Goal: Information Seeking & Learning: Learn about a topic

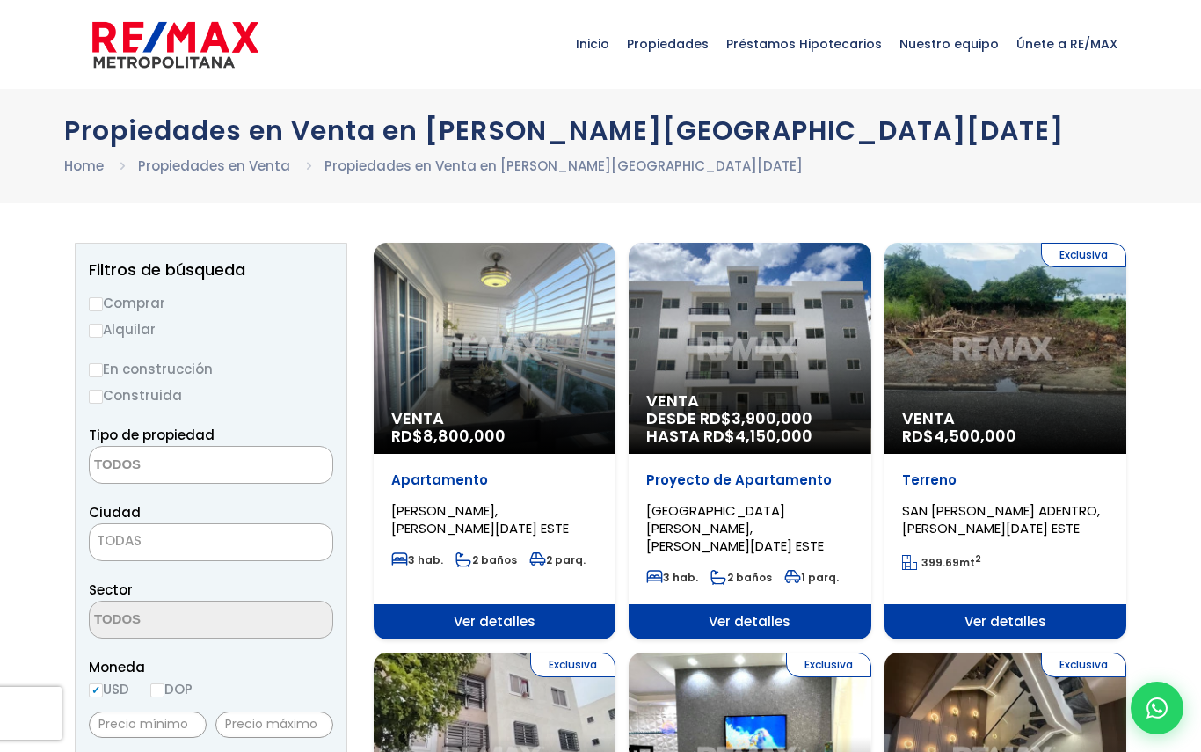
select select
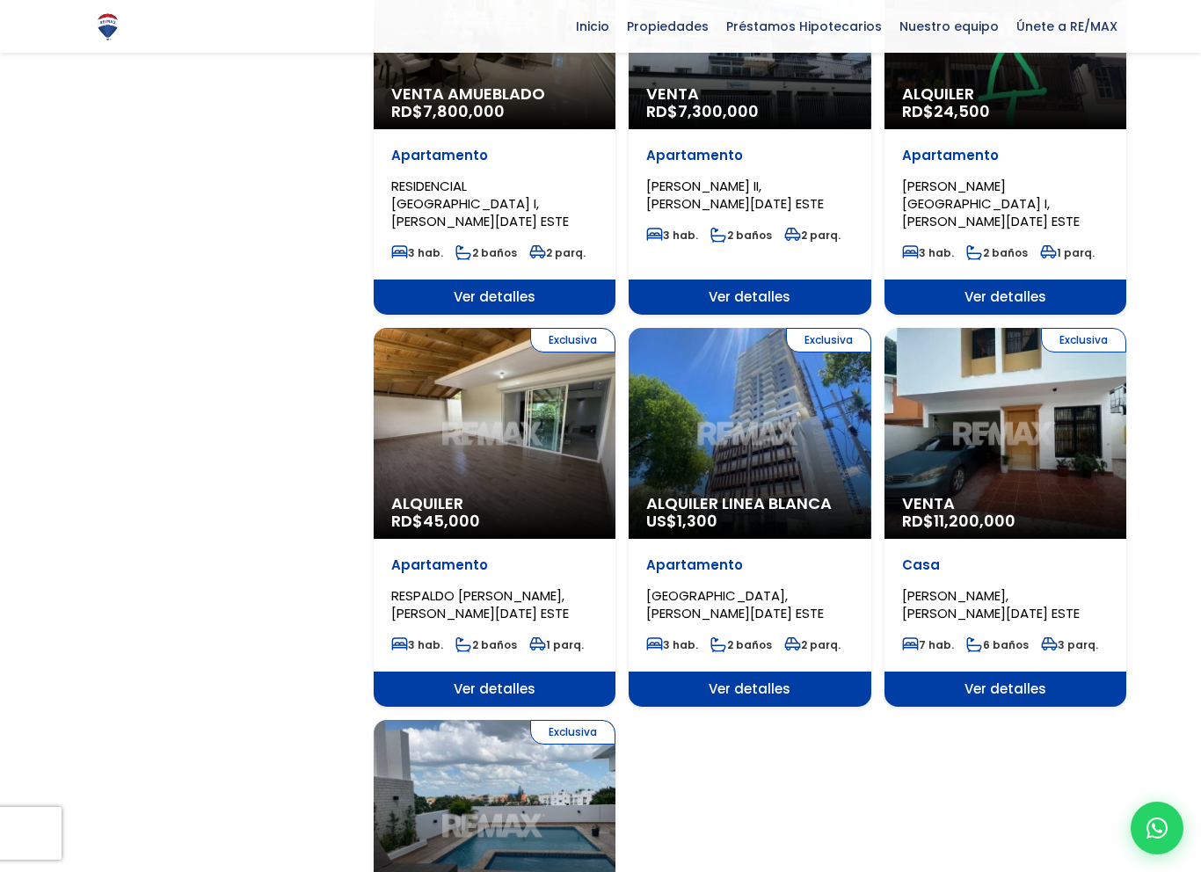
scroll to position [1568, 0]
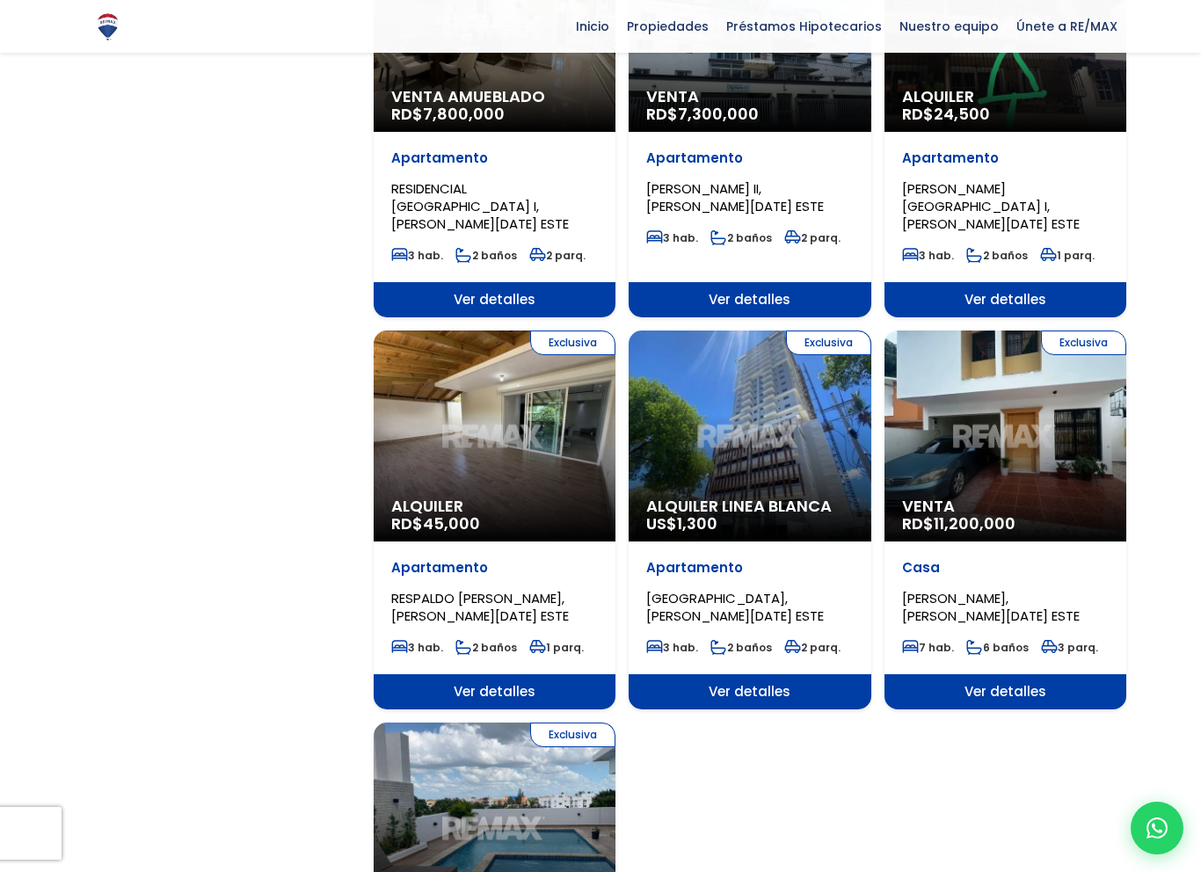
click at [1019, 331] on div "Exclusiva Venta RD$ 11,200,000" at bounding box center [1006, 436] width 242 height 211
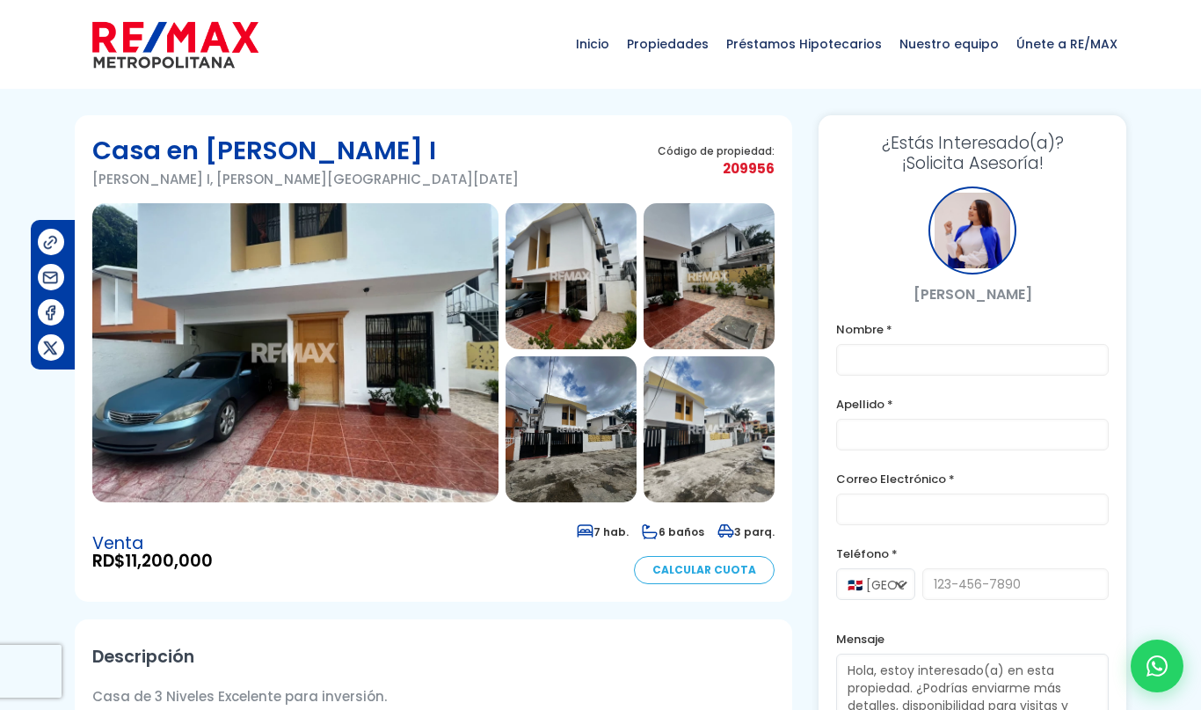
click at [161, 429] on img at bounding box center [295, 352] width 406 height 299
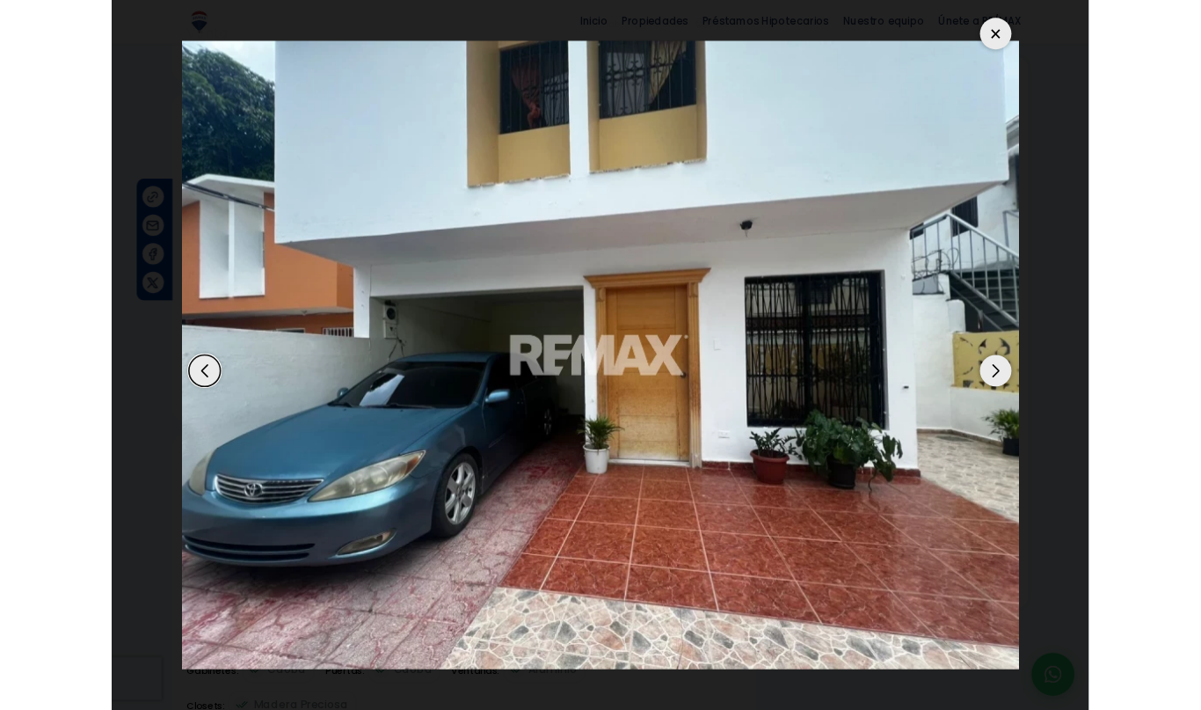
scroll to position [518, 0]
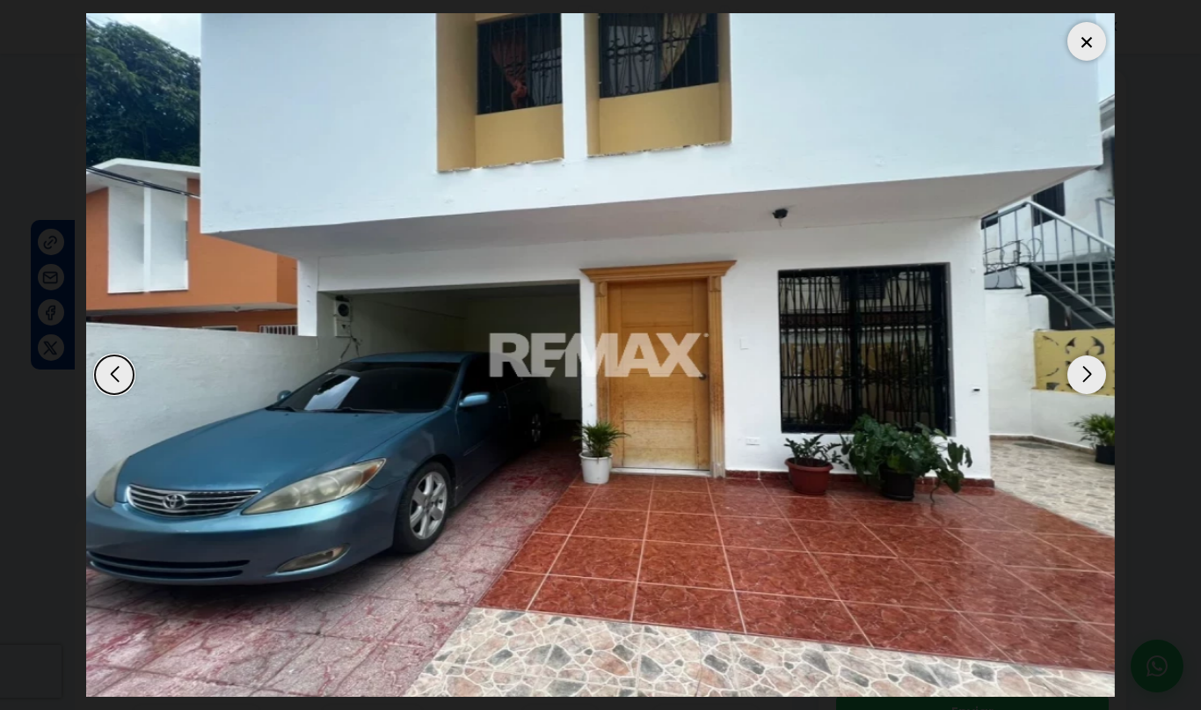
click at [1086, 367] on div "Next slide" at bounding box center [1087, 374] width 39 height 39
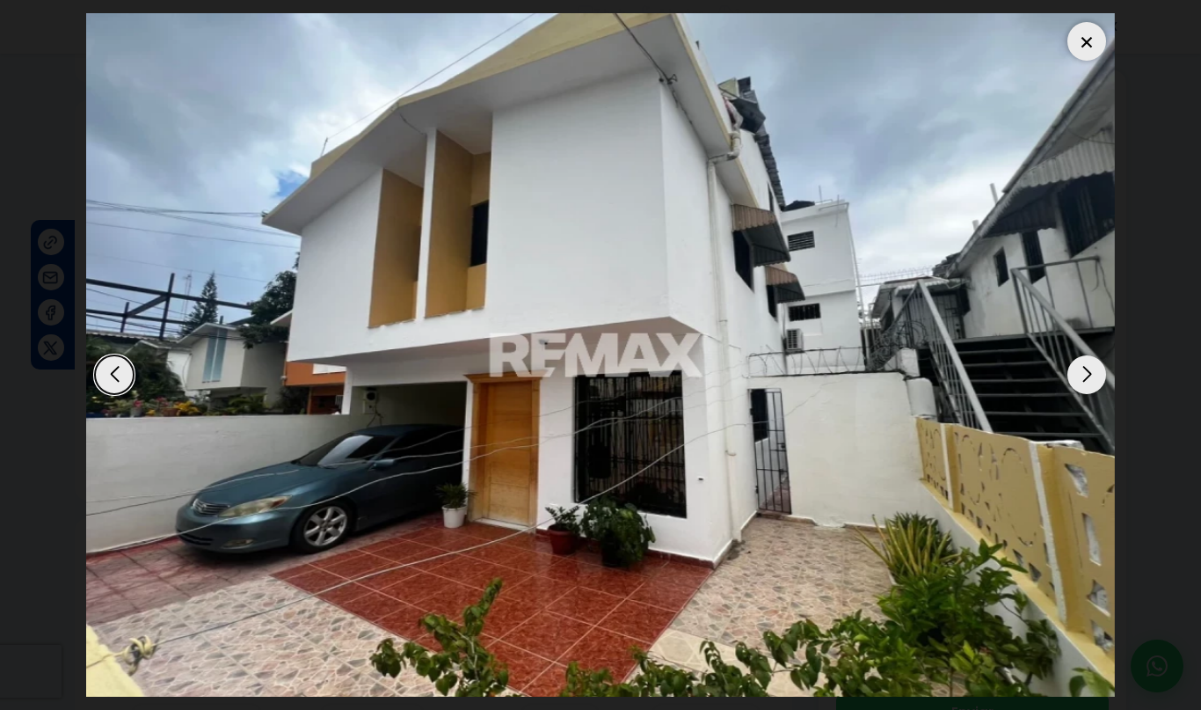
click at [1077, 379] on div "Next slide" at bounding box center [1087, 374] width 39 height 39
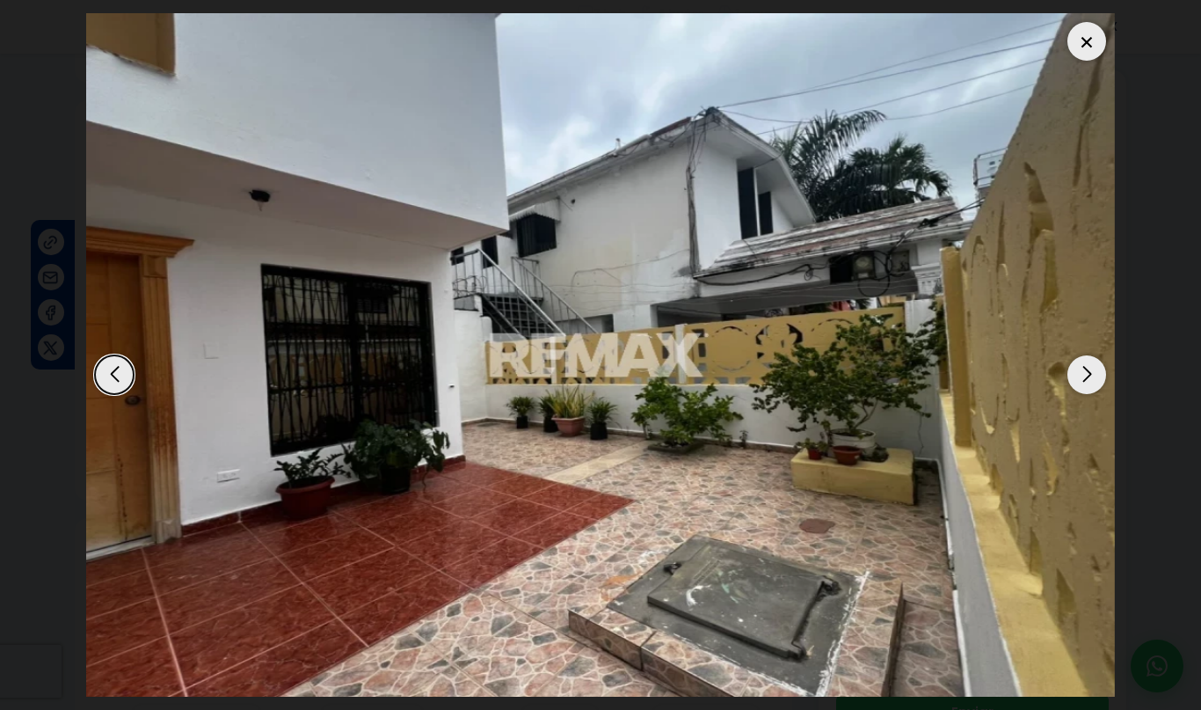
click at [1095, 377] on div "Next slide" at bounding box center [1087, 374] width 39 height 39
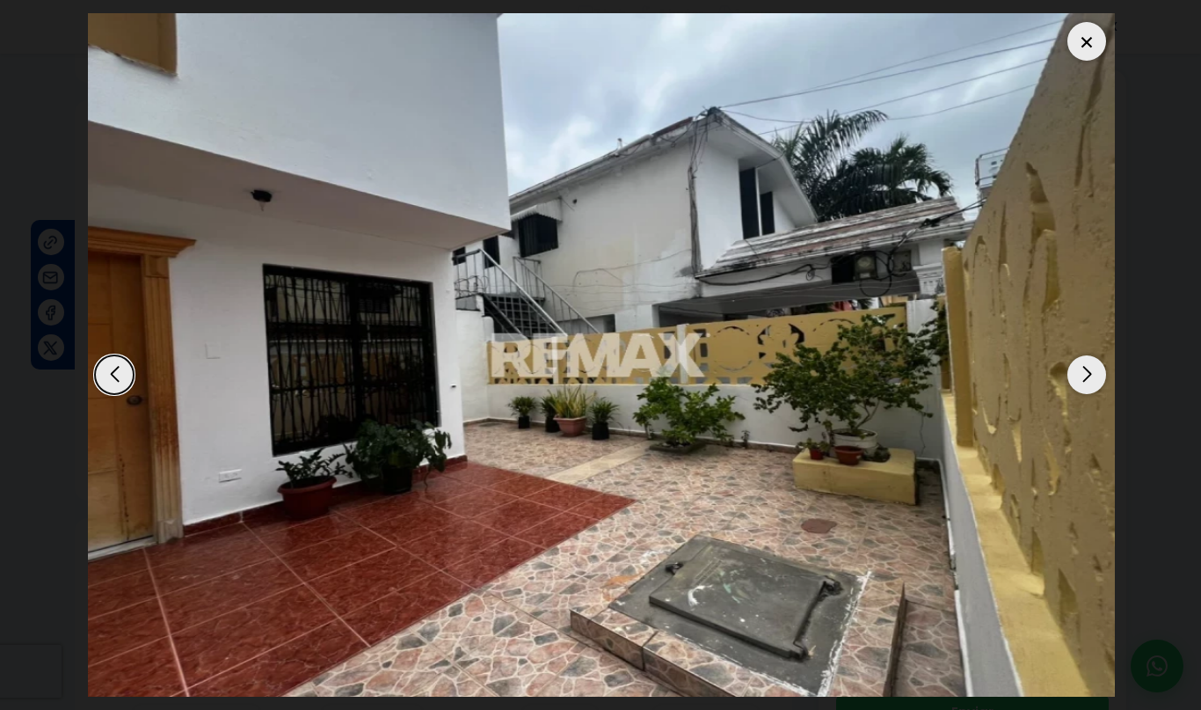
click at [1093, 371] on div "Next slide" at bounding box center [1087, 374] width 39 height 39
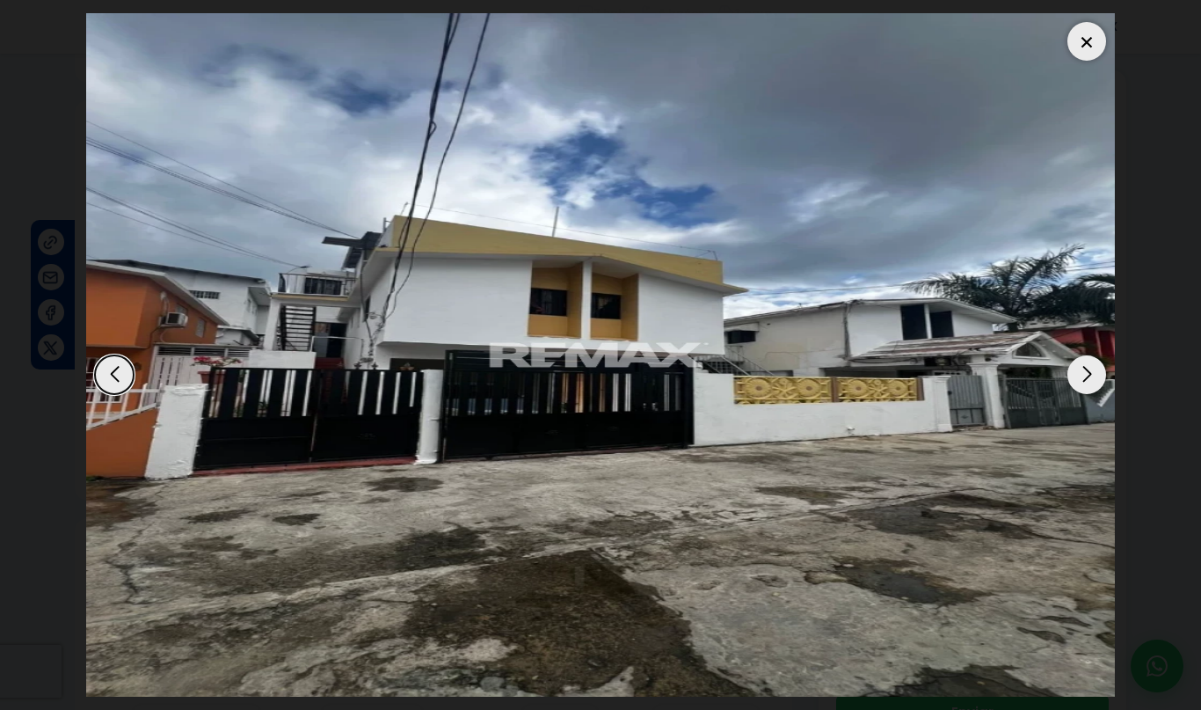
click at [1086, 35] on div at bounding box center [1087, 41] width 39 height 39
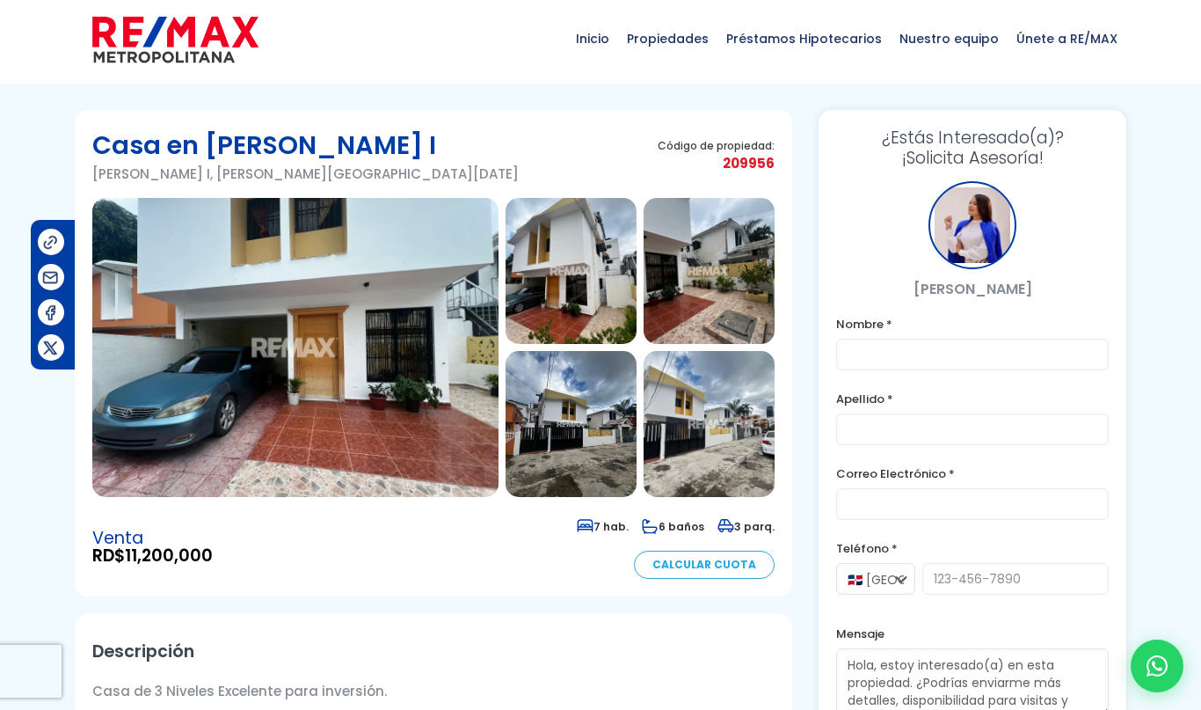
scroll to position [0, 0]
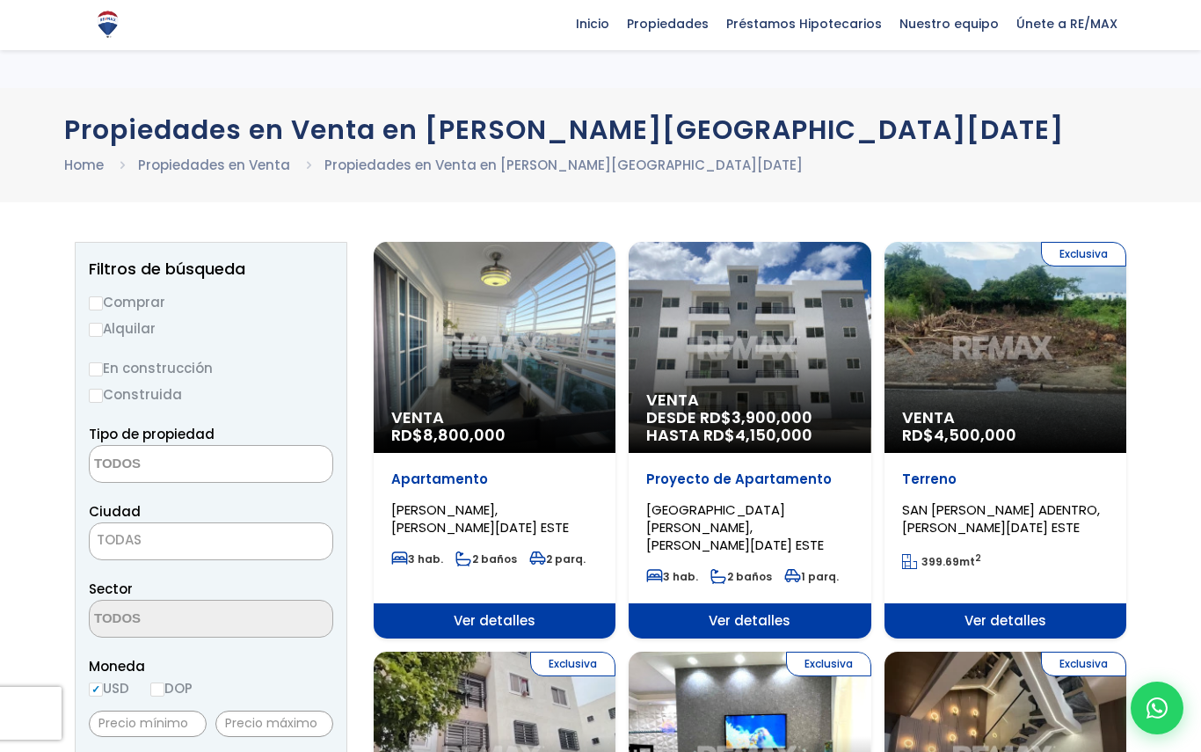
select select
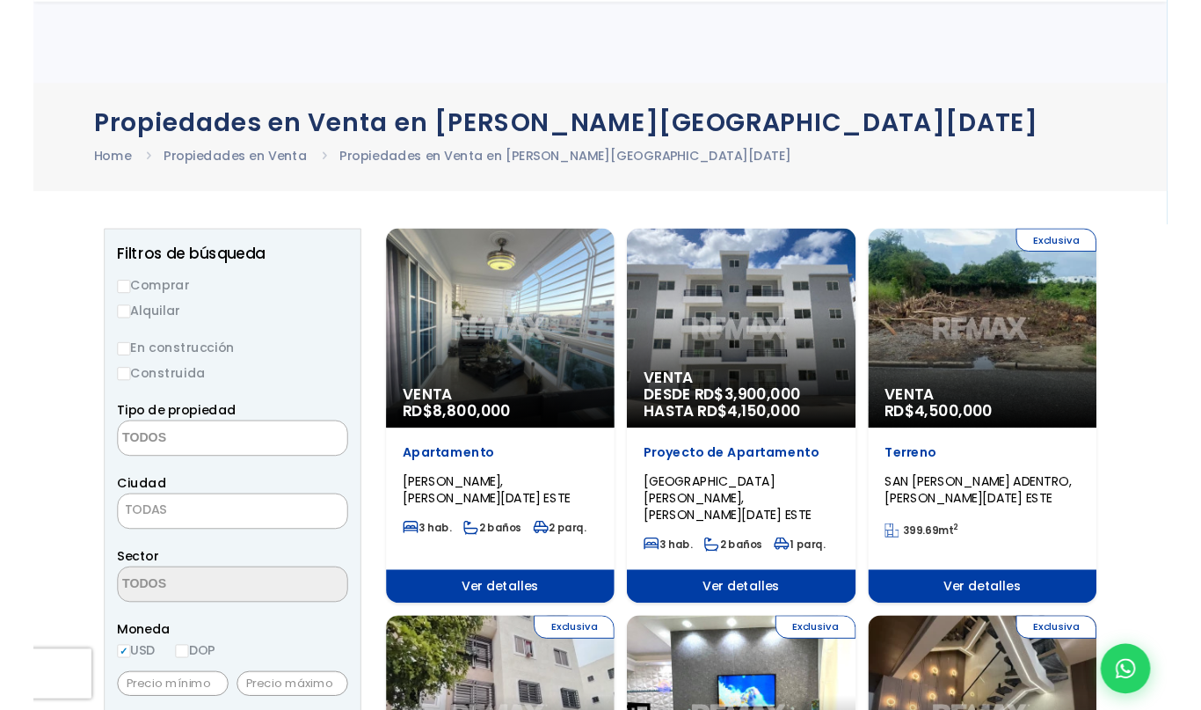
scroll to position [1660, 0]
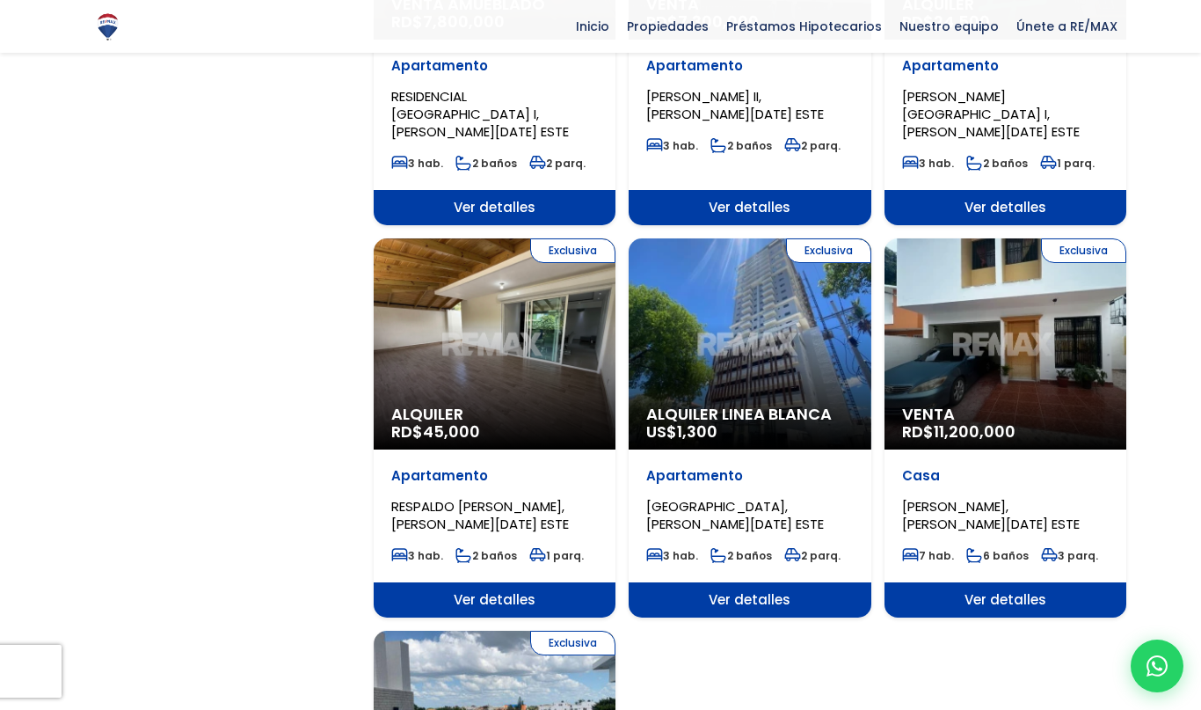
click at [429, 267] on div "Exclusiva Alquiler RD$ 45,000" at bounding box center [495, 343] width 242 height 211
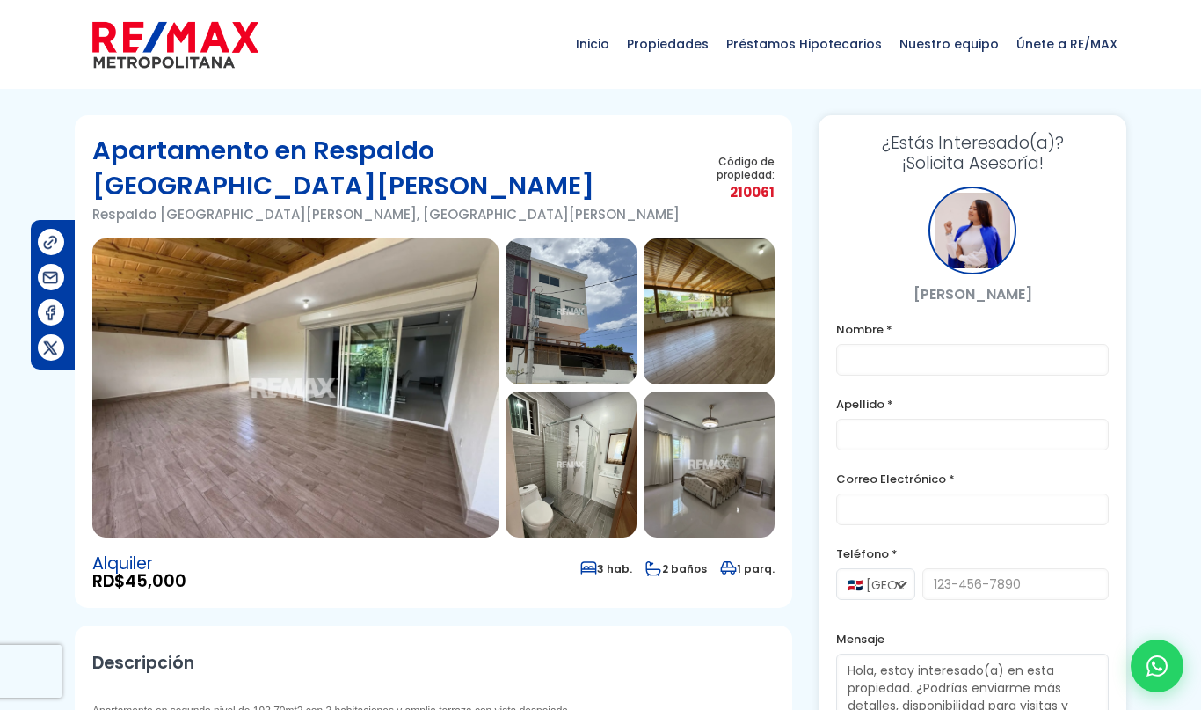
click at [177, 404] on img at bounding box center [295, 387] width 406 height 299
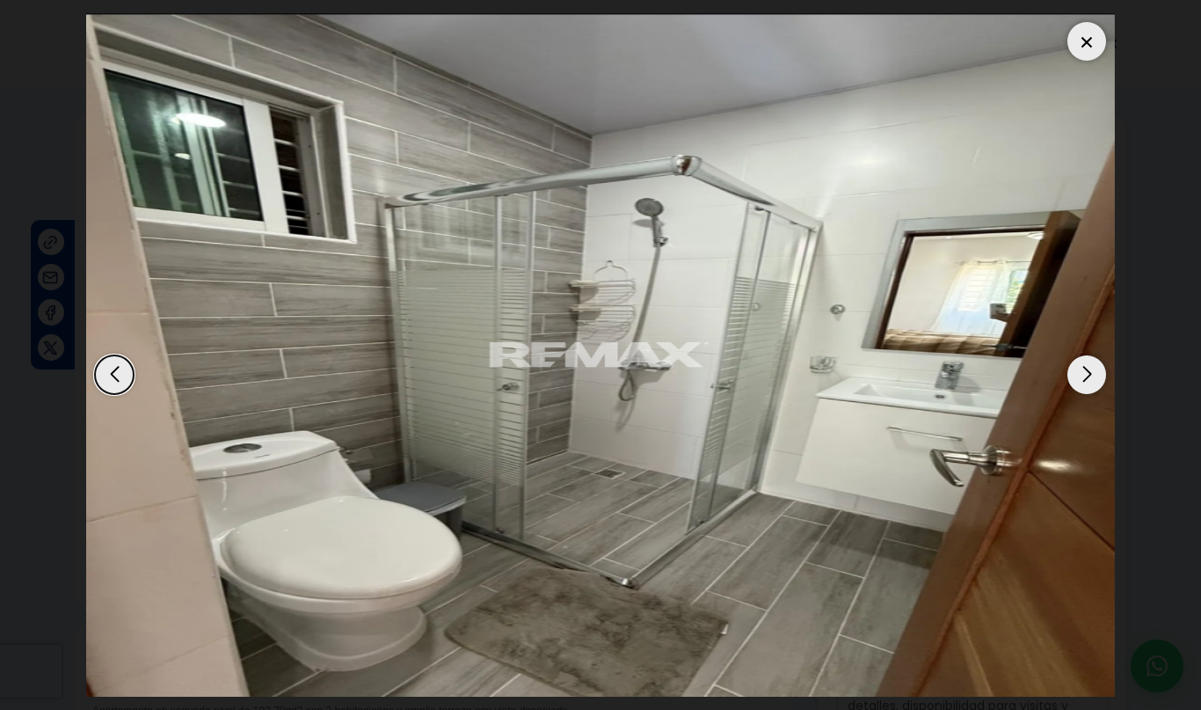
click at [1084, 40] on div at bounding box center [1087, 41] width 39 height 39
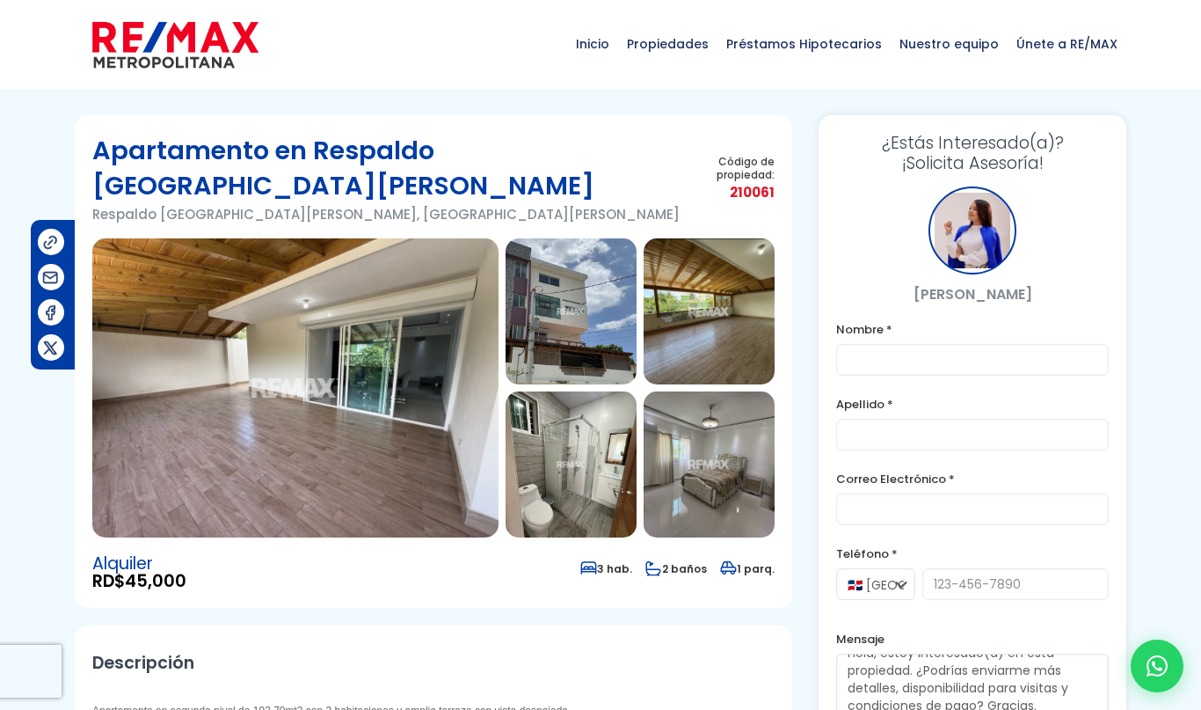
scroll to position [18, 0]
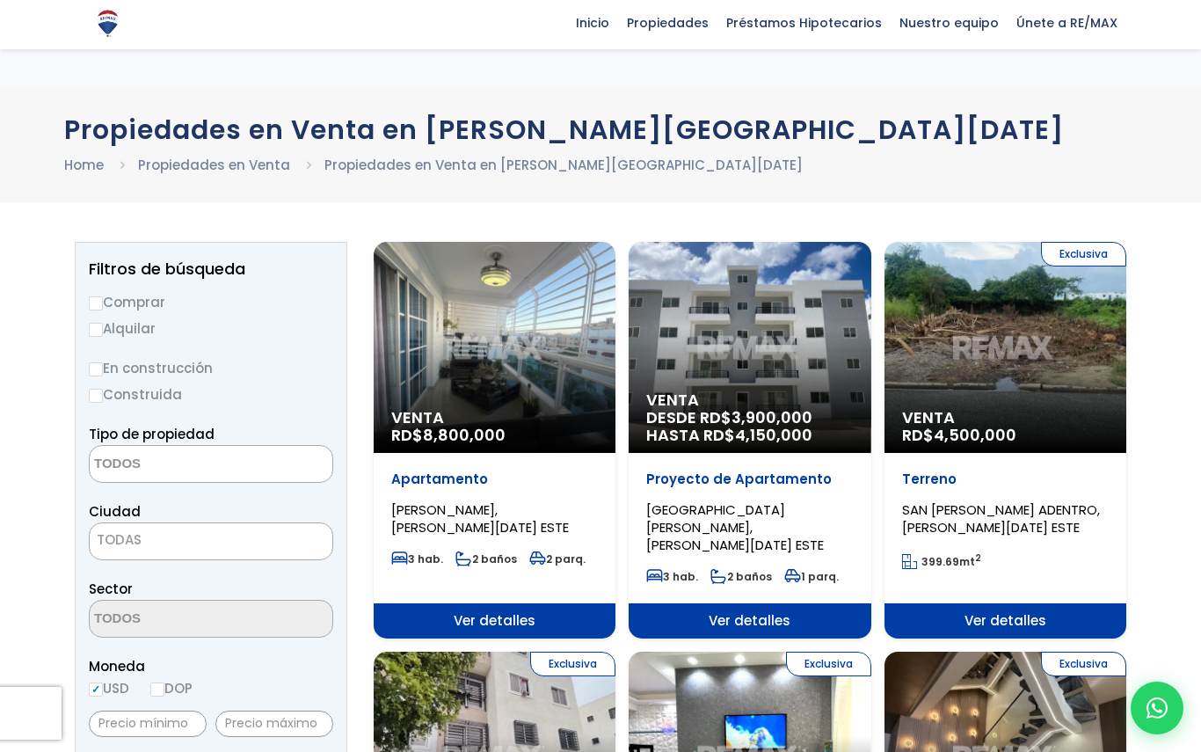
select select
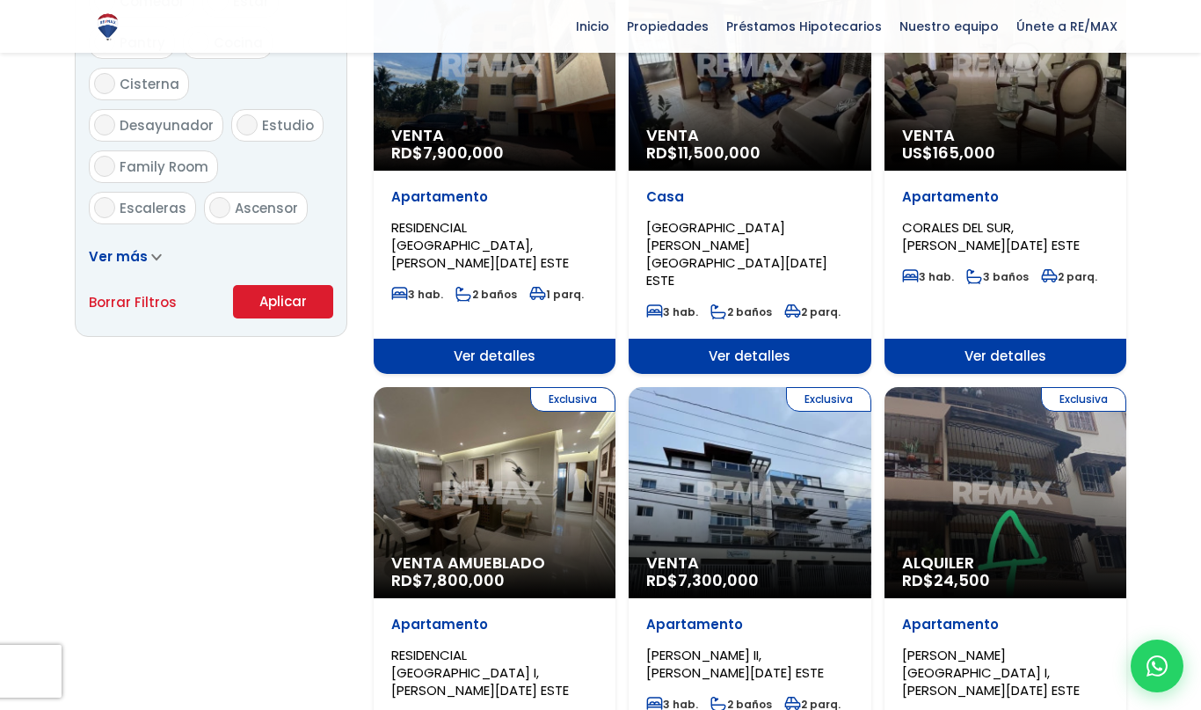
scroll to position [1101, 0]
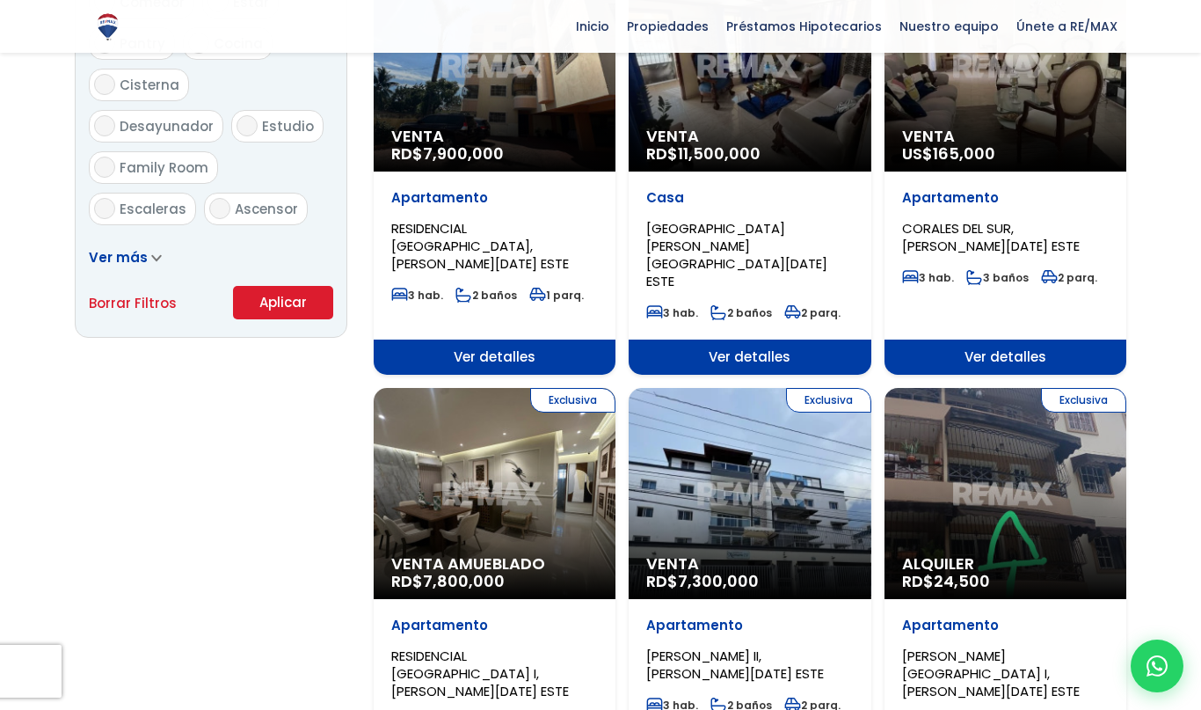
click at [1069, 458] on div "Exclusiva Alquiler RD$ 24,500" at bounding box center [1006, 493] width 242 height 211
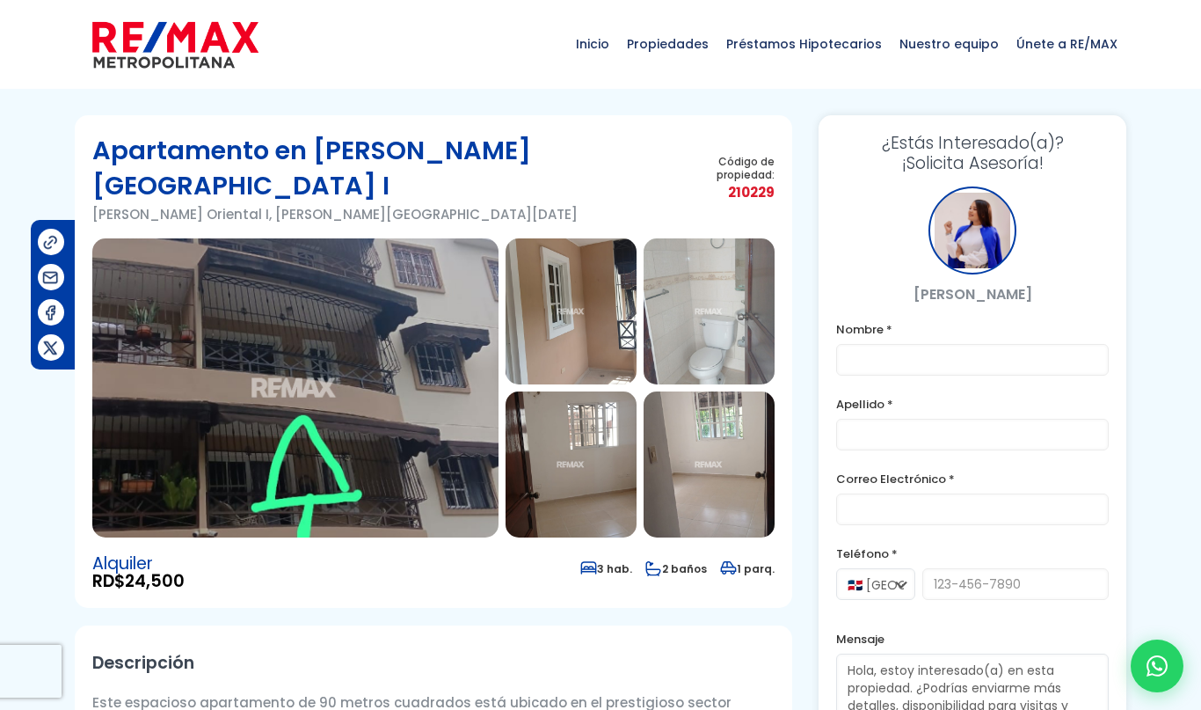
click at [173, 314] on img at bounding box center [295, 387] width 406 height 299
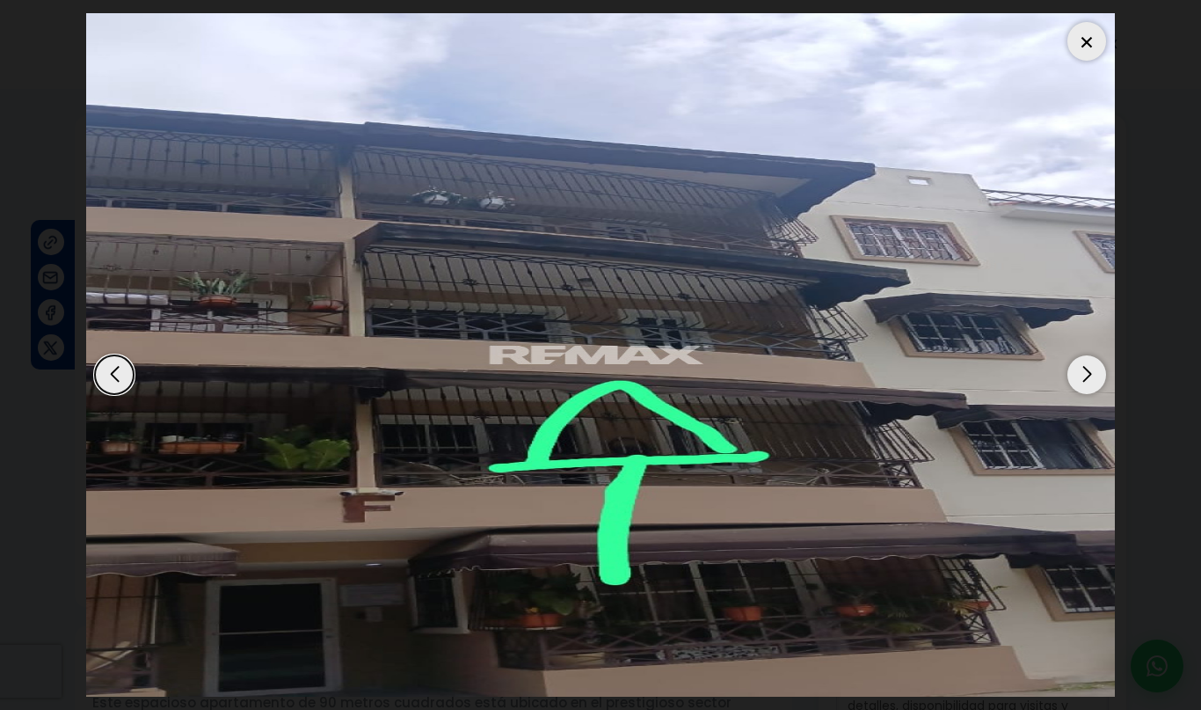
click at [1096, 377] on div "Next slide" at bounding box center [1087, 374] width 39 height 39
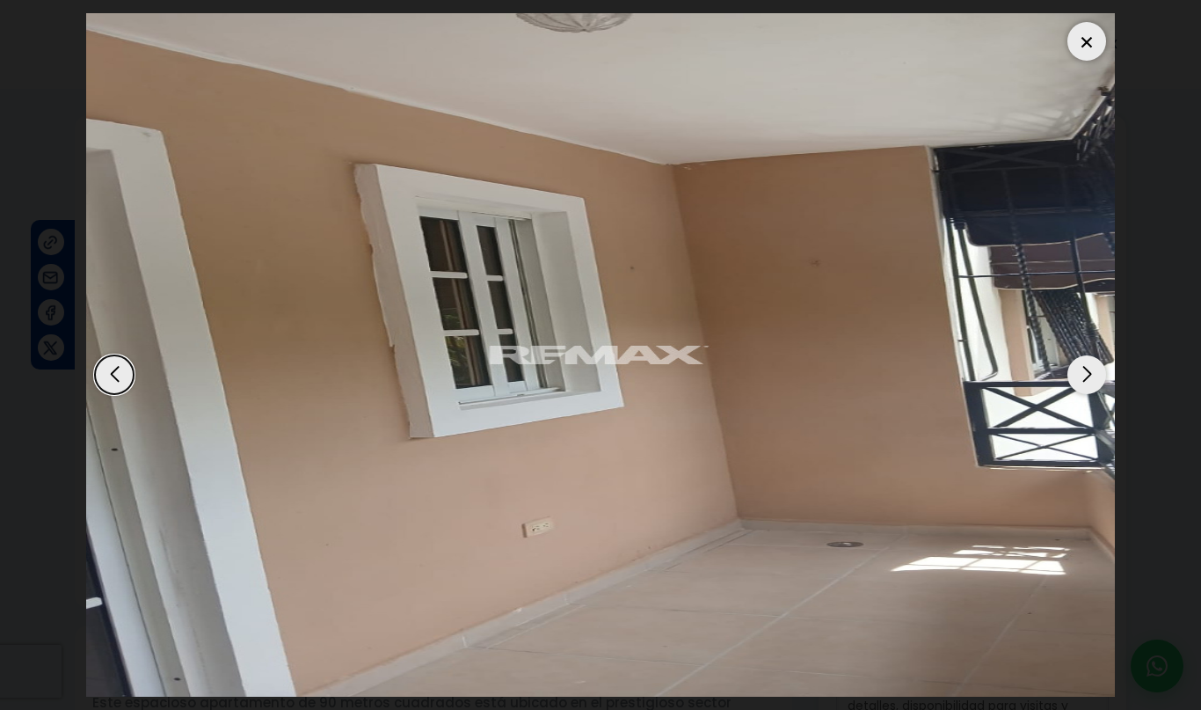
click at [1083, 383] on div "Next slide" at bounding box center [1087, 374] width 39 height 39
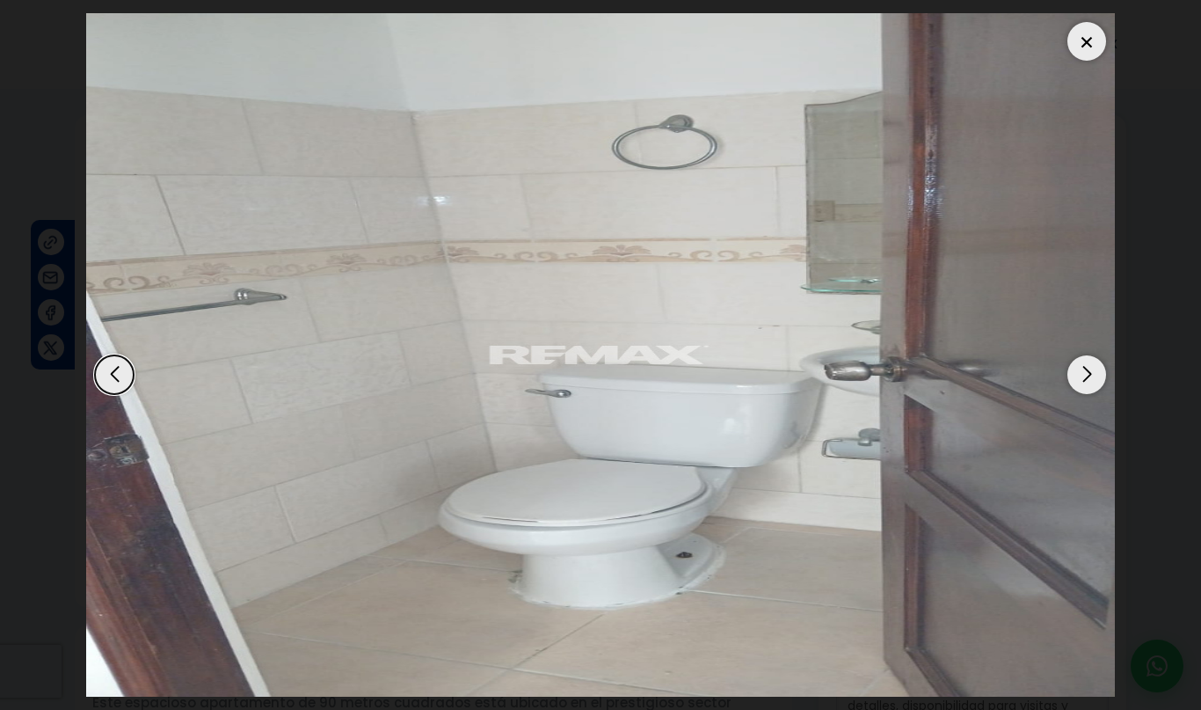
click at [1084, 382] on div "Next slide" at bounding box center [1087, 374] width 39 height 39
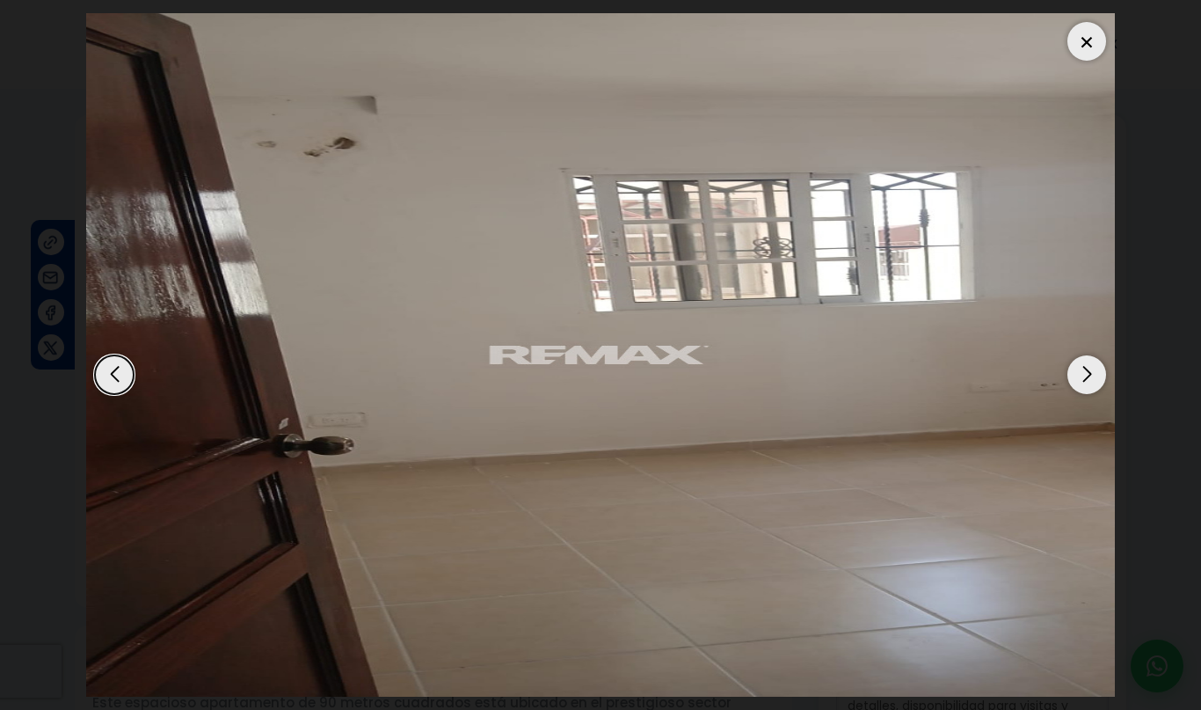
click at [1086, 380] on div "Next slide" at bounding box center [1087, 374] width 39 height 39
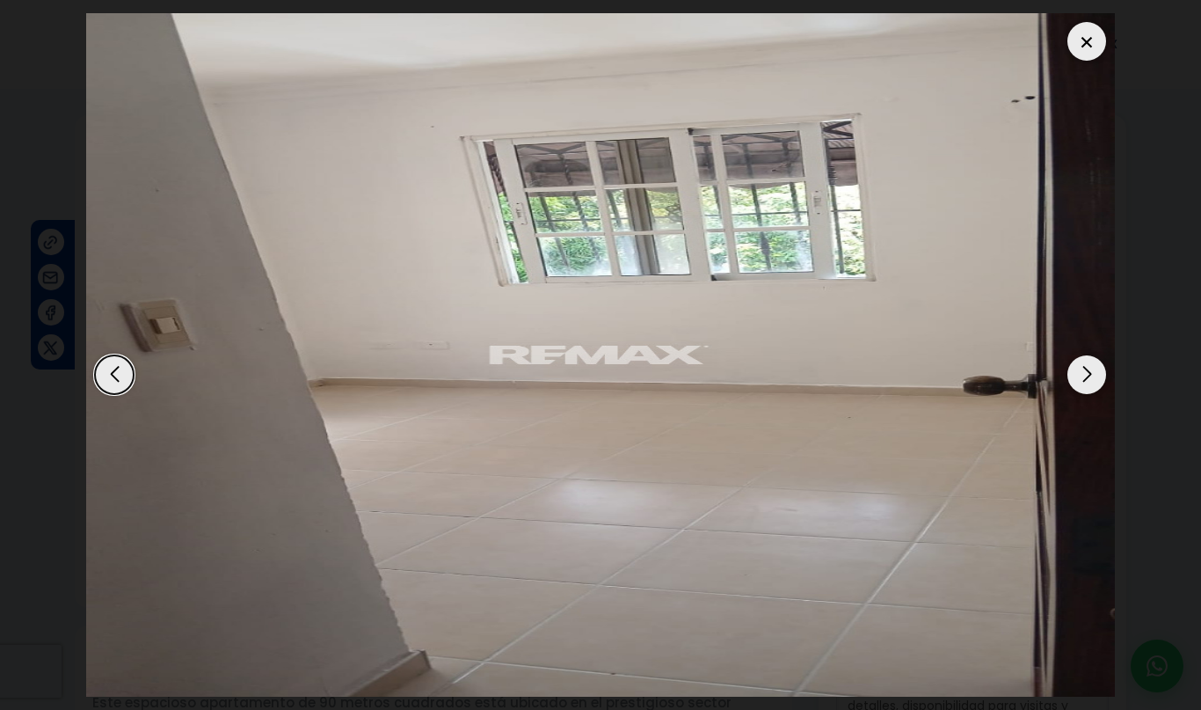
click at [1082, 383] on div "Next slide" at bounding box center [1087, 374] width 39 height 39
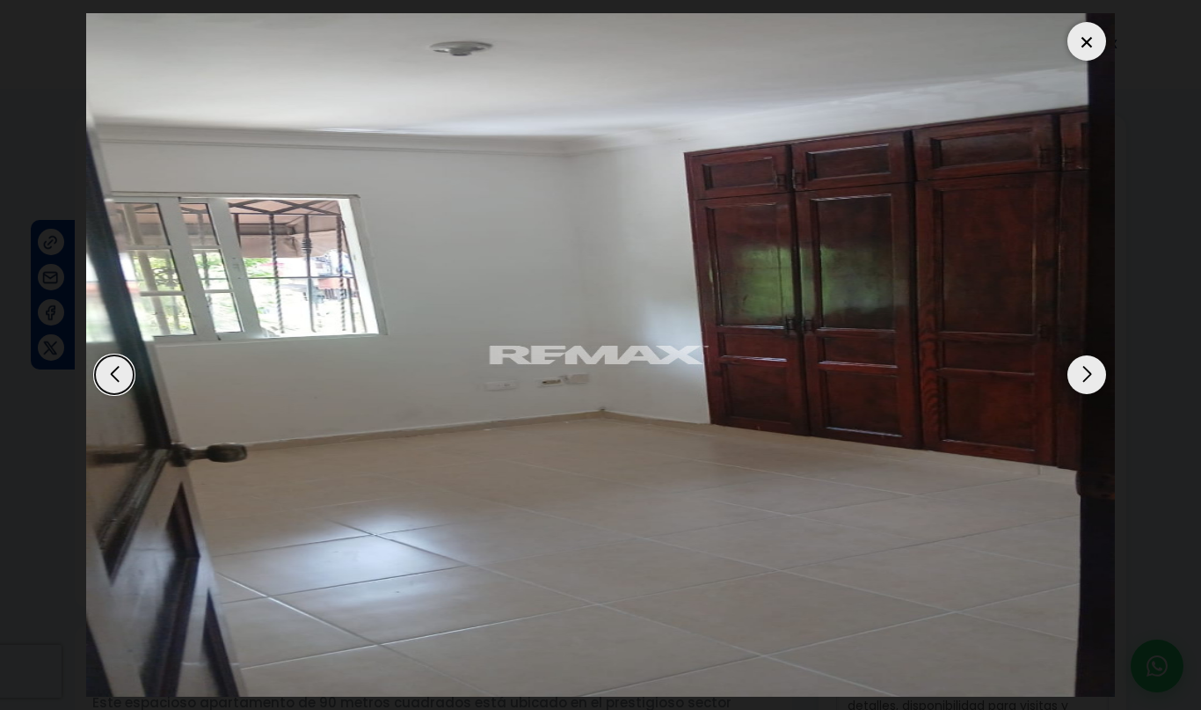
click at [1079, 384] on div "Next slide" at bounding box center [1087, 374] width 39 height 39
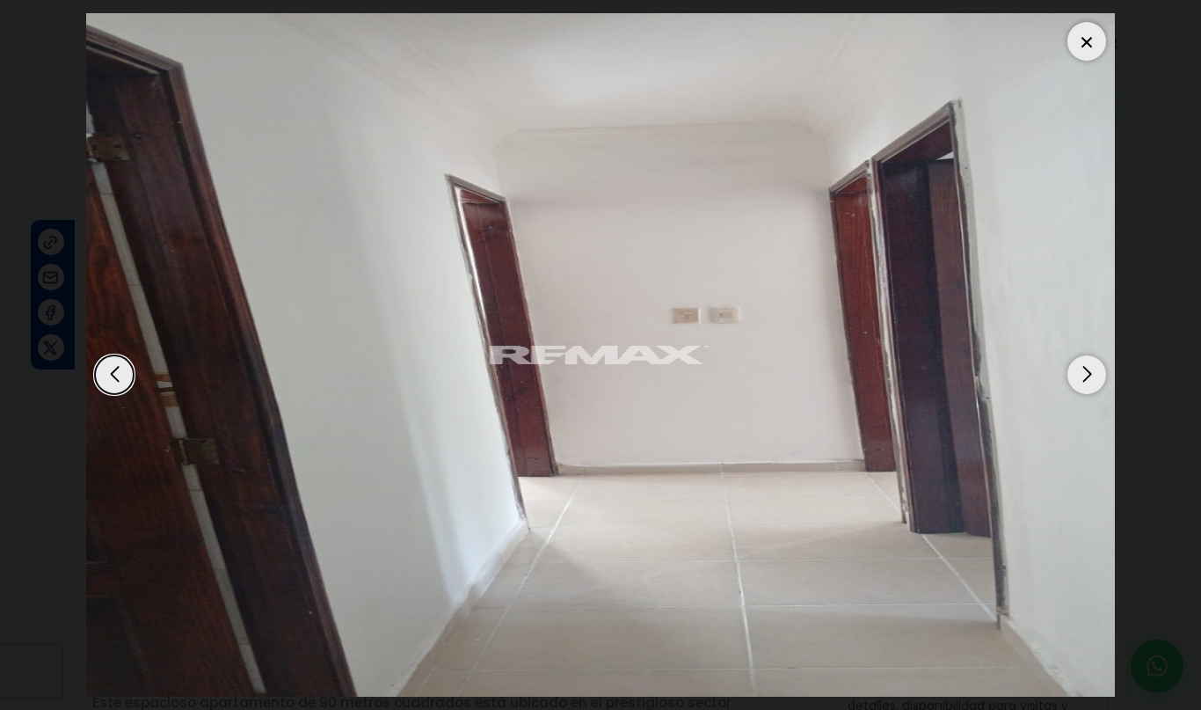
click at [1084, 382] on div "Next slide" at bounding box center [1087, 374] width 39 height 39
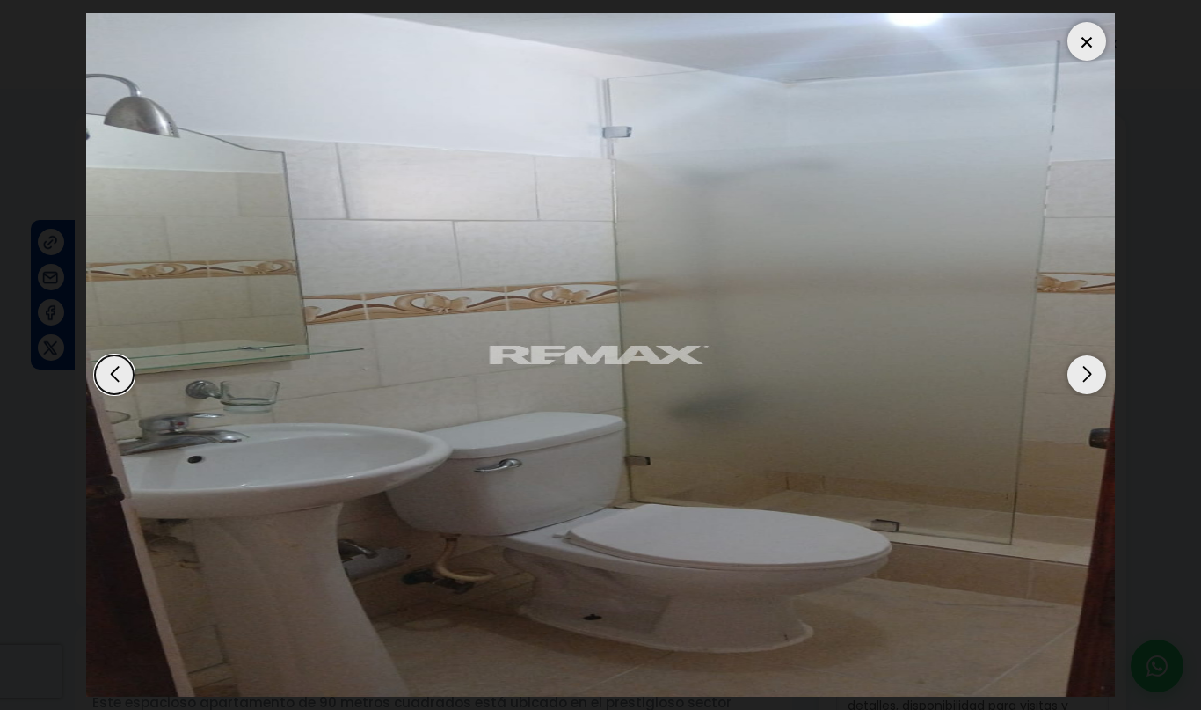
click at [1078, 383] on div "Next slide" at bounding box center [1087, 374] width 39 height 39
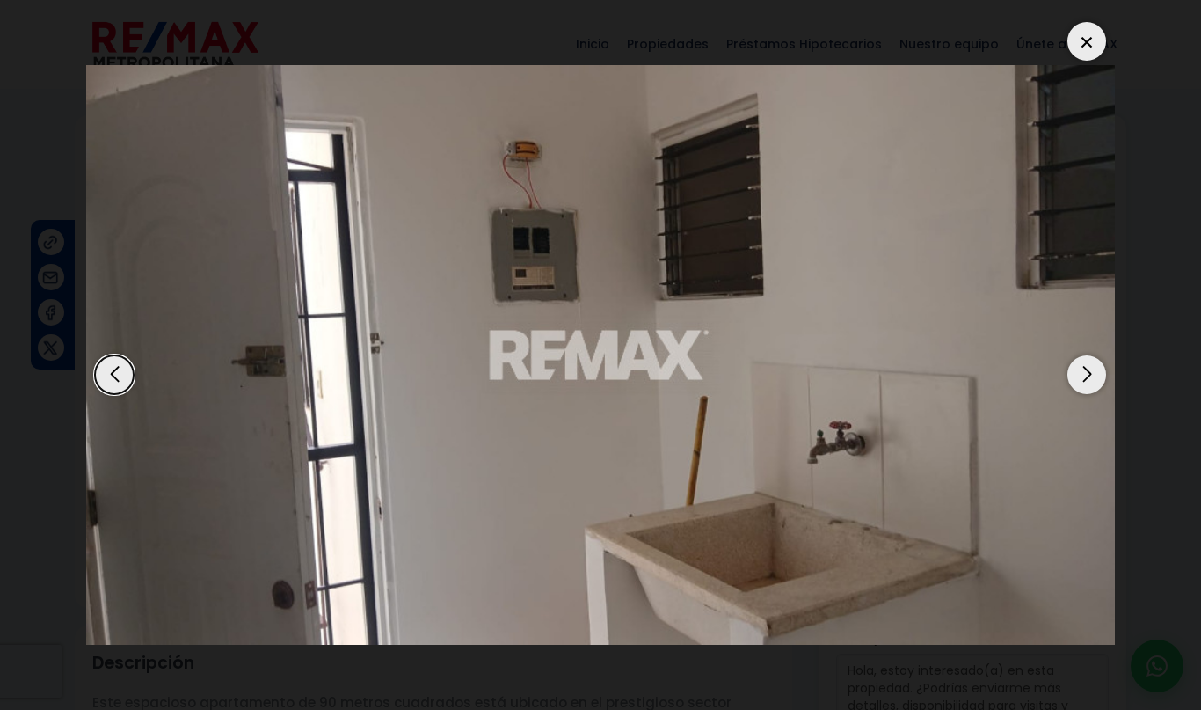
click at [1070, 390] on img "9 / 12" at bounding box center [600, 354] width 1029 height 579
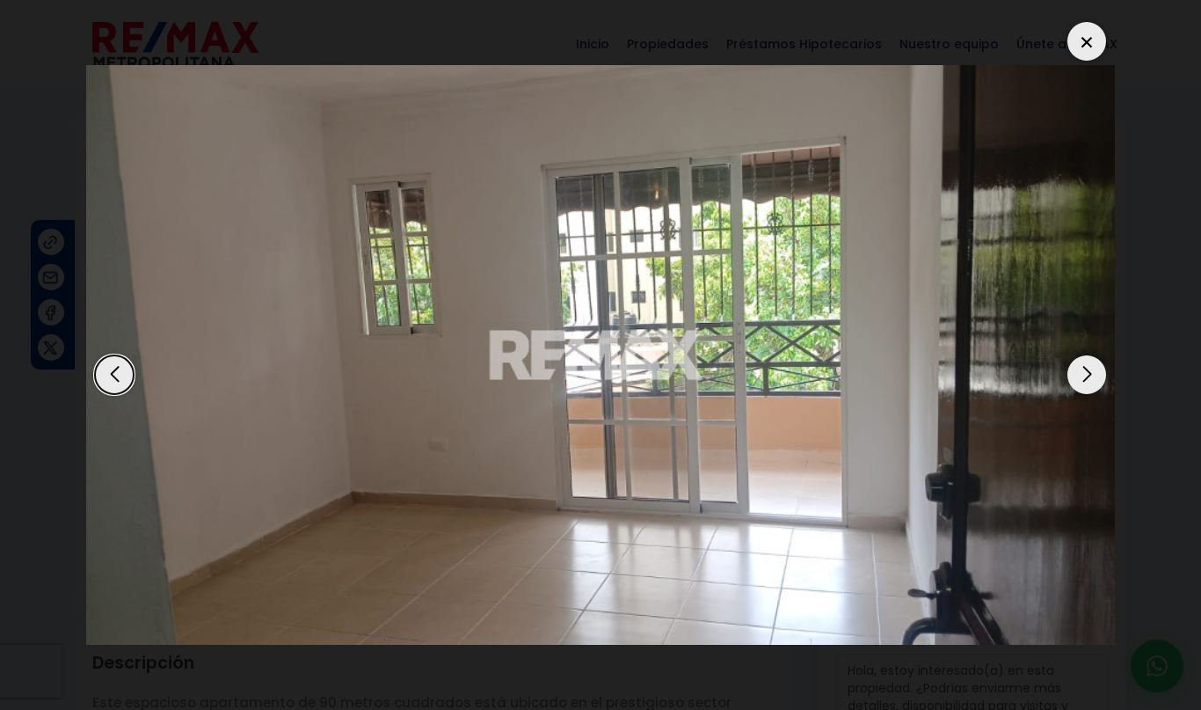
click at [1080, 383] on div "Next slide" at bounding box center [1087, 374] width 39 height 39
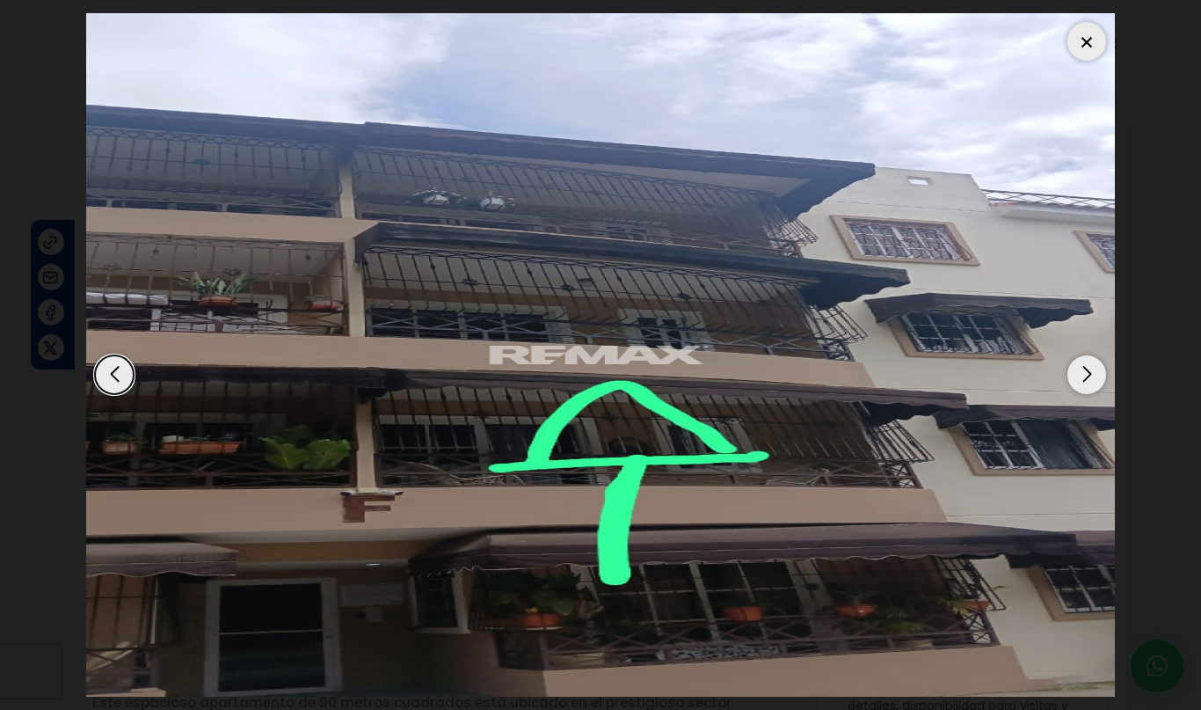
click at [1086, 379] on div "Next slide" at bounding box center [1087, 374] width 39 height 39
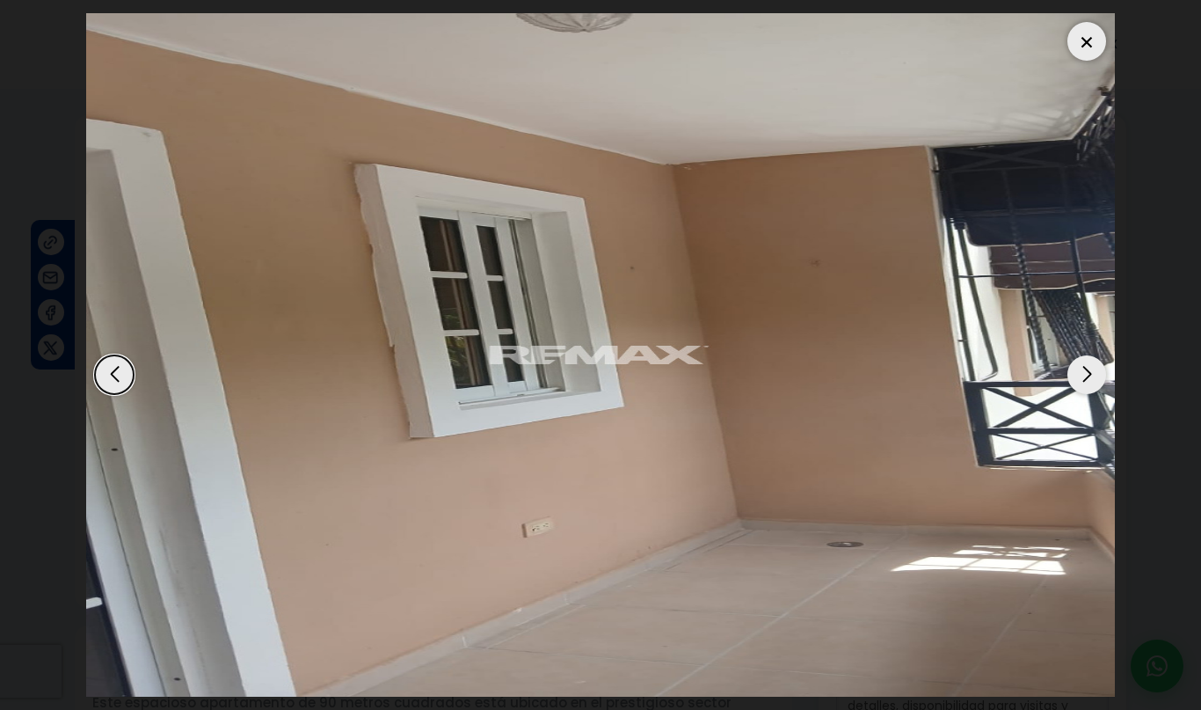
click at [1086, 383] on div "Next slide" at bounding box center [1087, 374] width 39 height 39
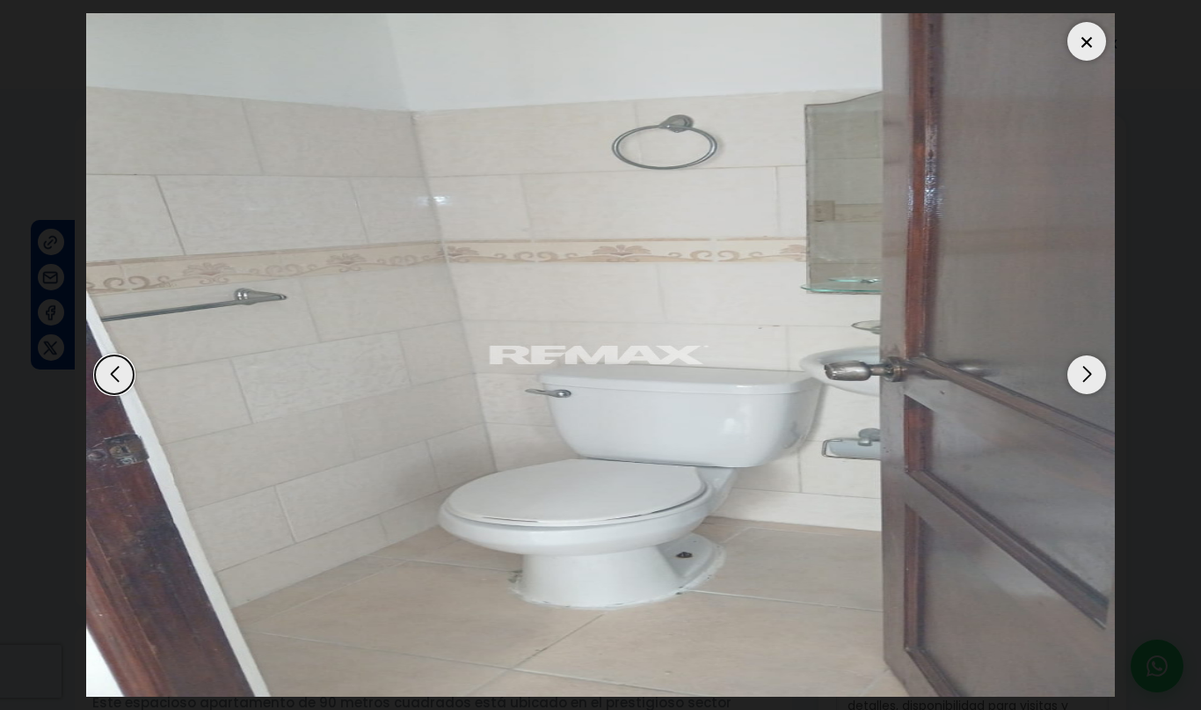
click at [1091, 44] on div at bounding box center [1087, 41] width 39 height 39
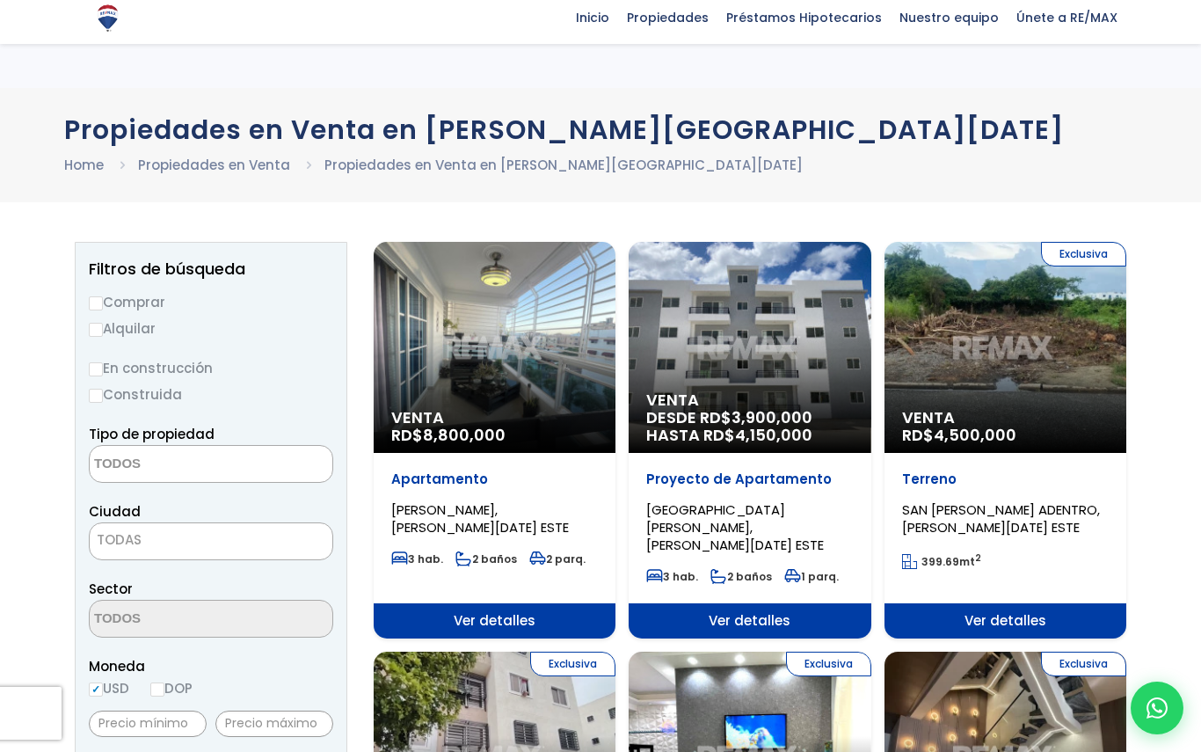
select select
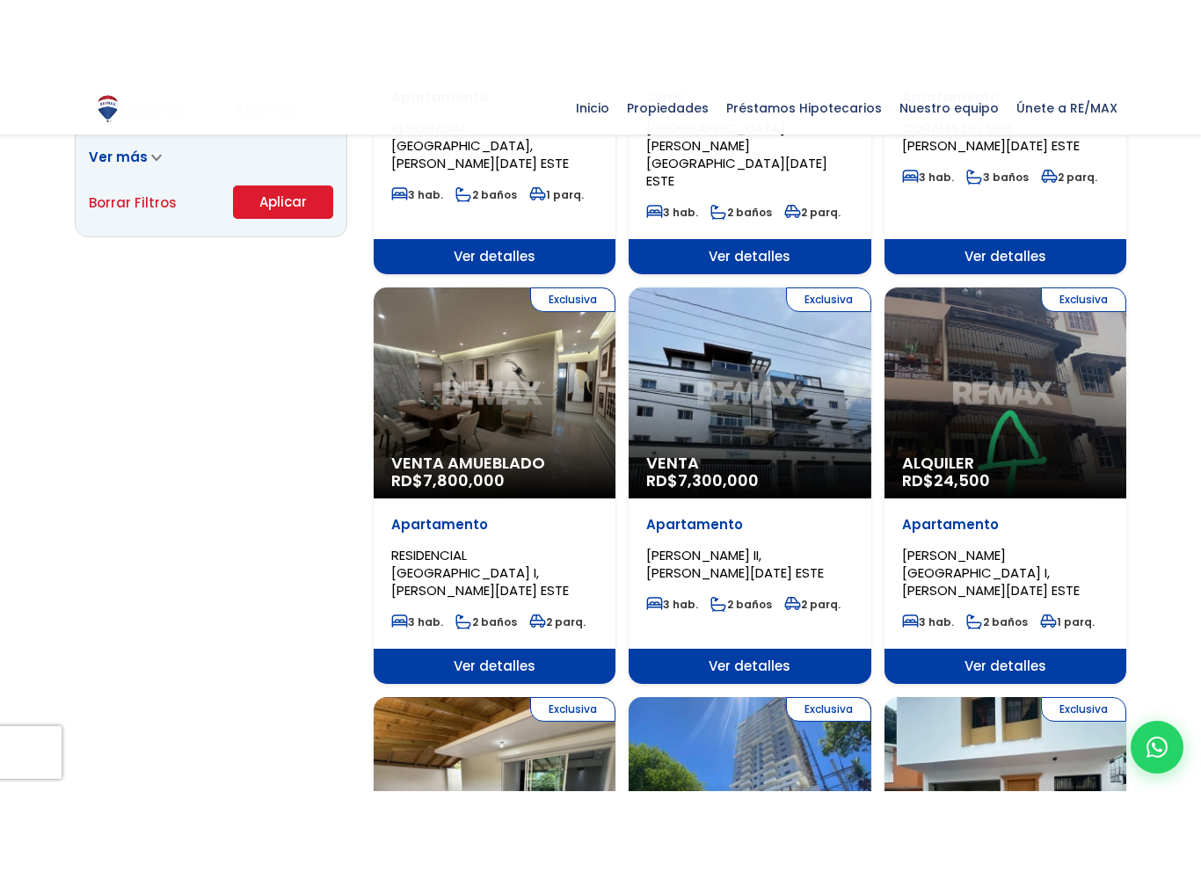
scroll to position [1281, 0]
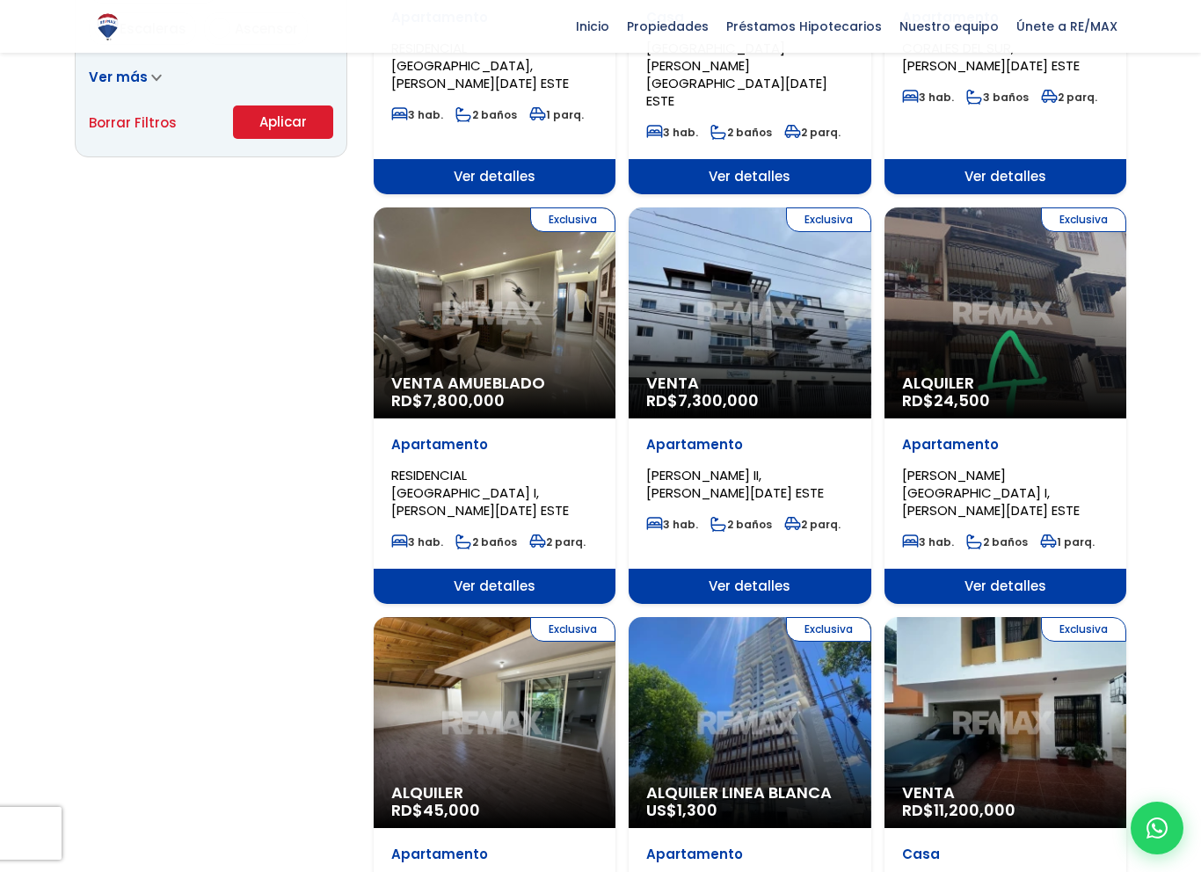
click at [831, 375] on span "Venta" at bounding box center [749, 384] width 207 height 18
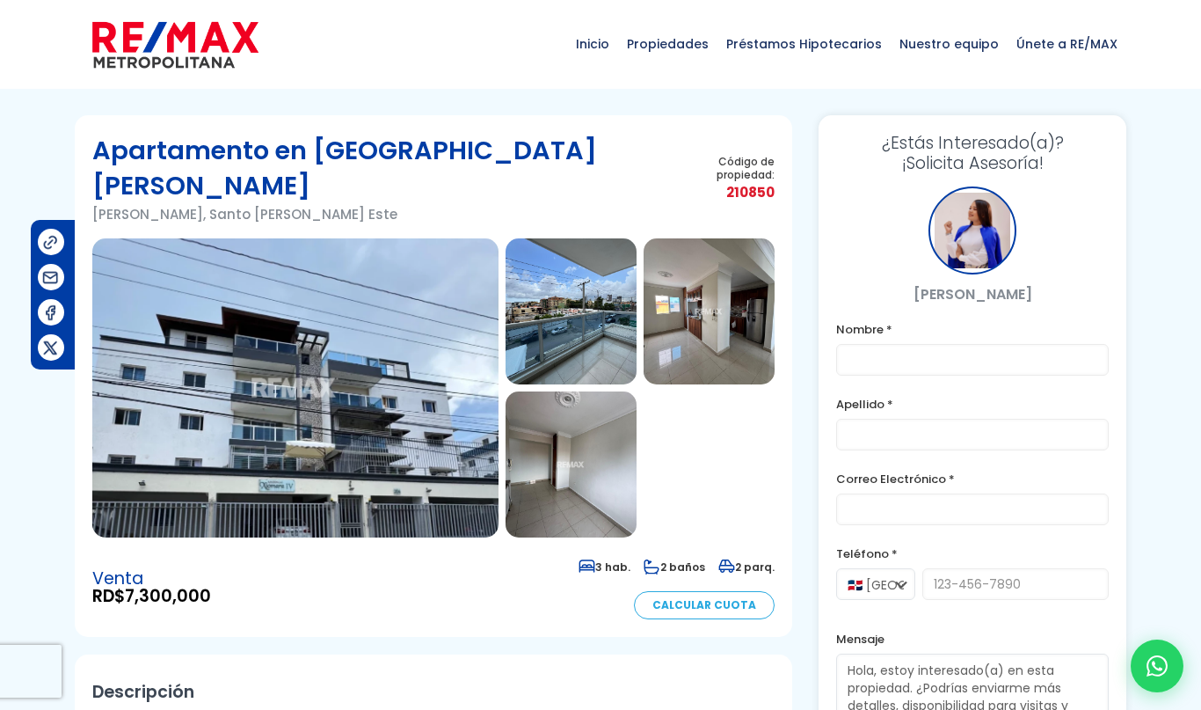
click at [226, 320] on img at bounding box center [295, 387] width 406 height 299
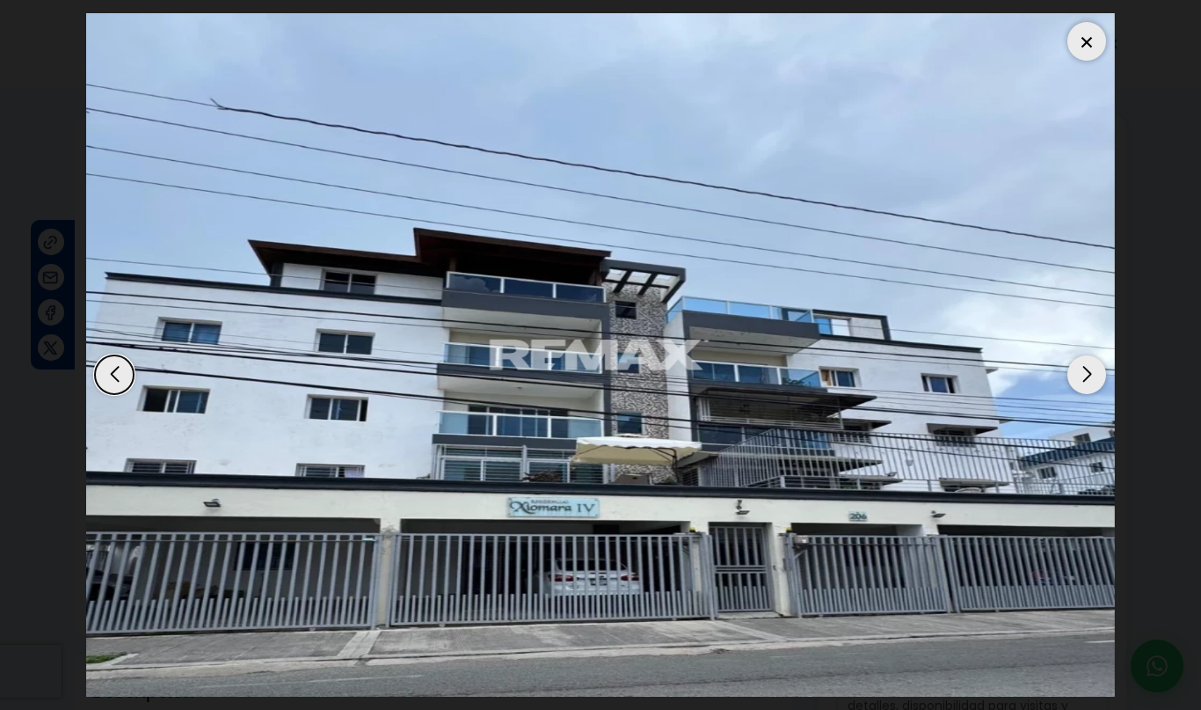
click at [1084, 374] on div "Next slide" at bounding box center [1087, 374] width 39 height 39
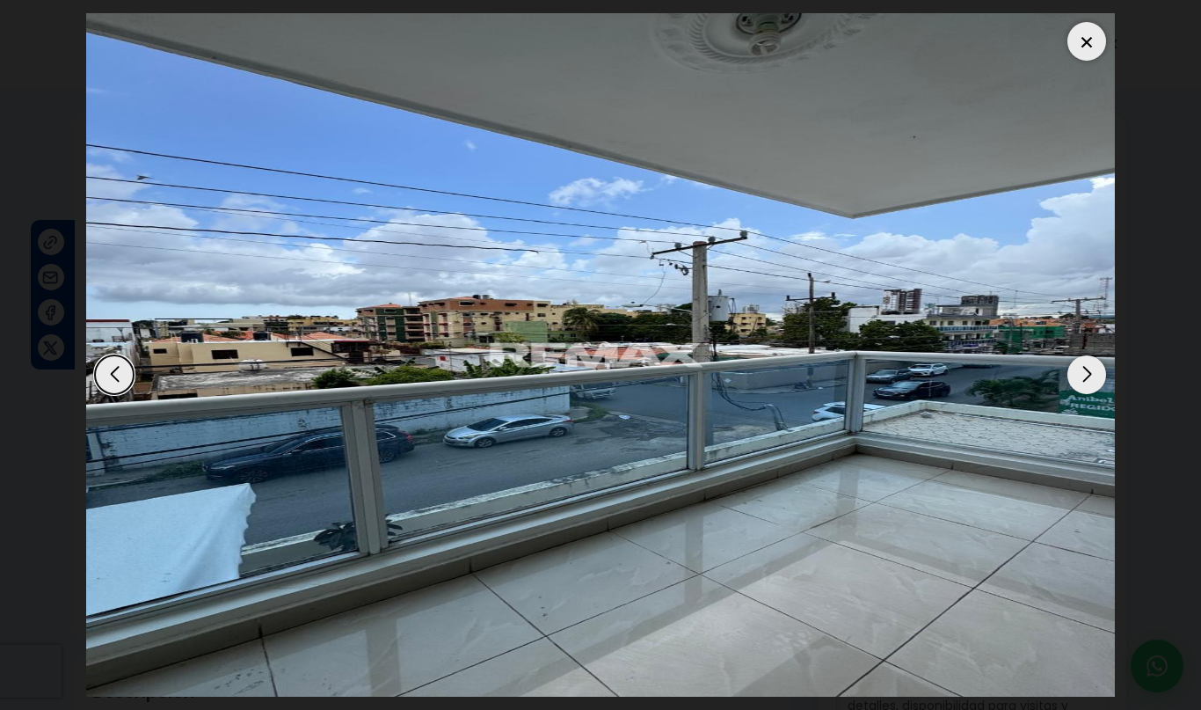
click at [1084, 376] on div "Next slide" at bounding box center [1087, 374] width 39 height 39
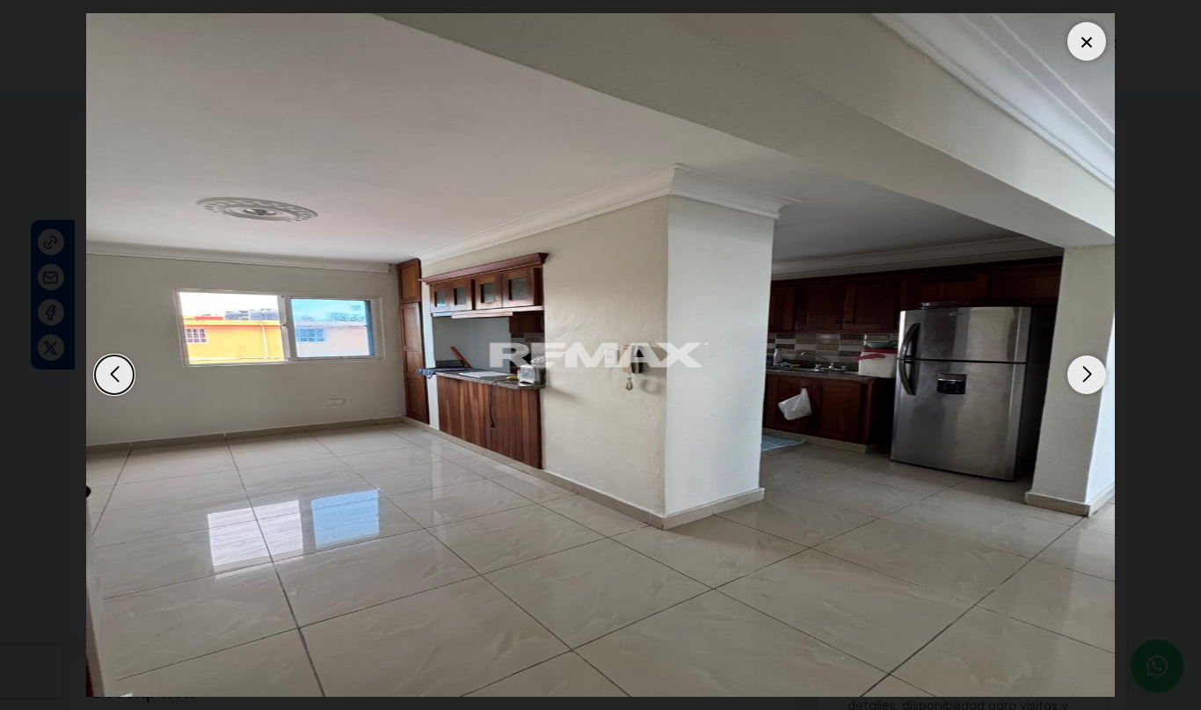
click at [1089, 374] on div "Next slide" at bounding box center [1087, 374] width 39 height 39
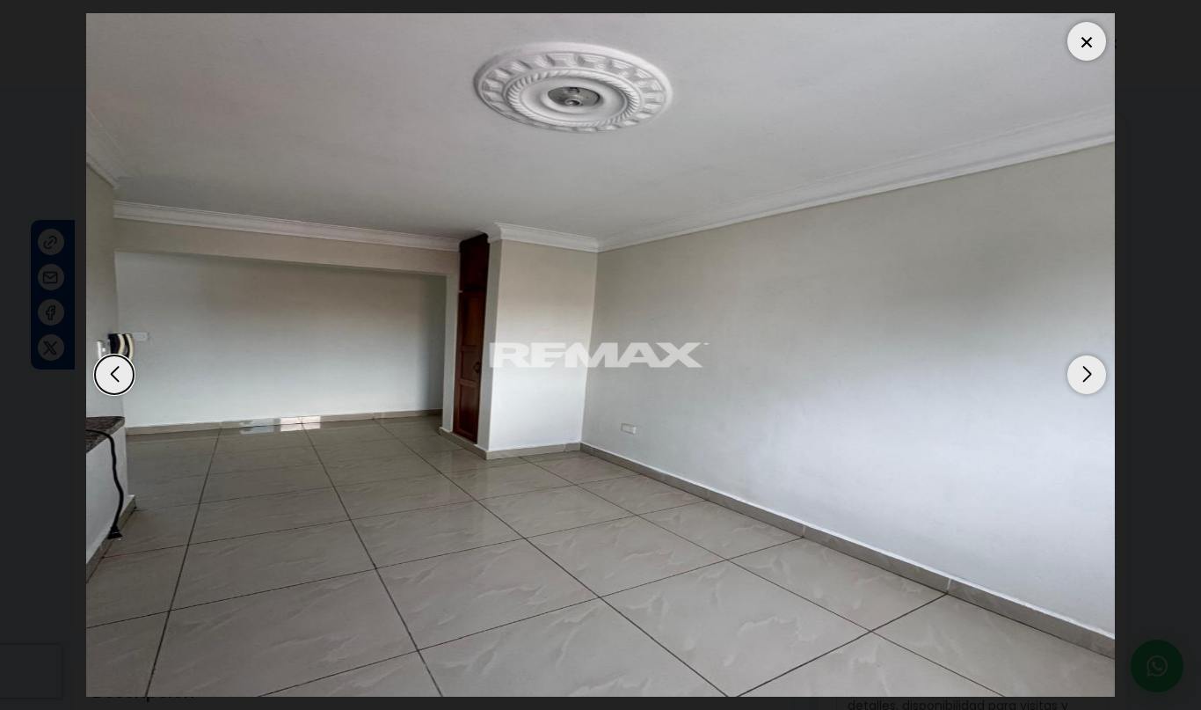
click at [1082, 373] on div "Next slide" at bounding box center [1087, 374] width 39 height 39
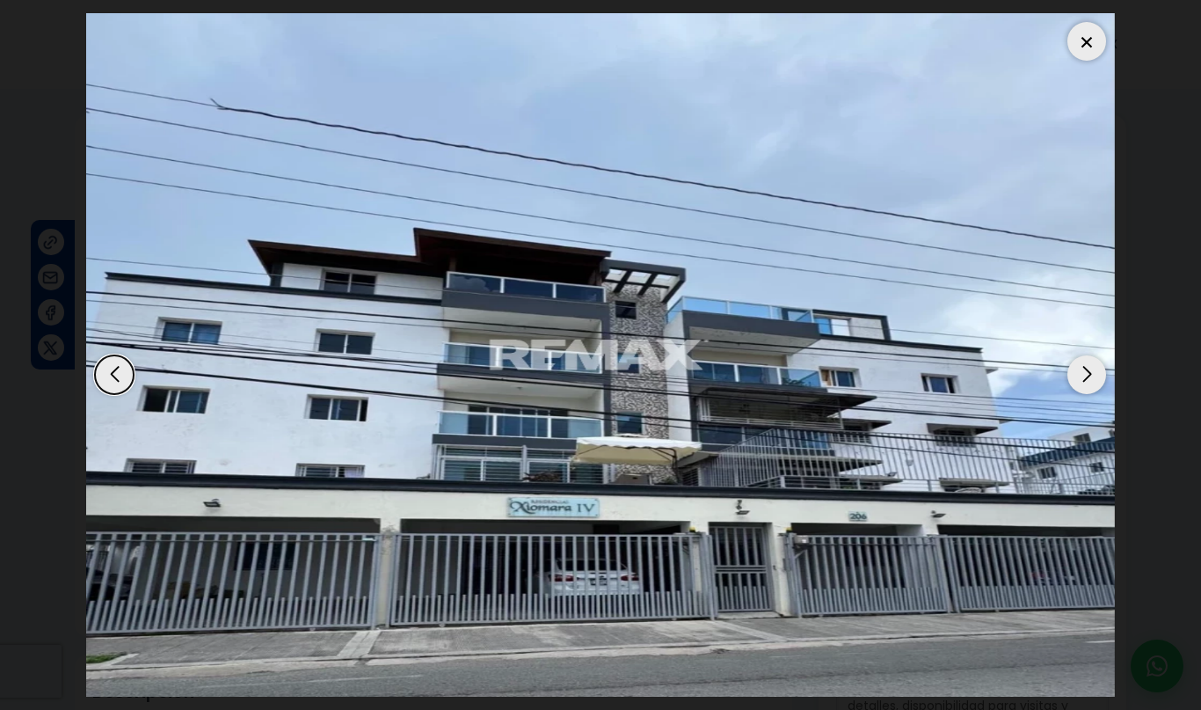
click at [1075, 378] on div "Next slide" at bounding box center [1087, 374] width 39 height 39
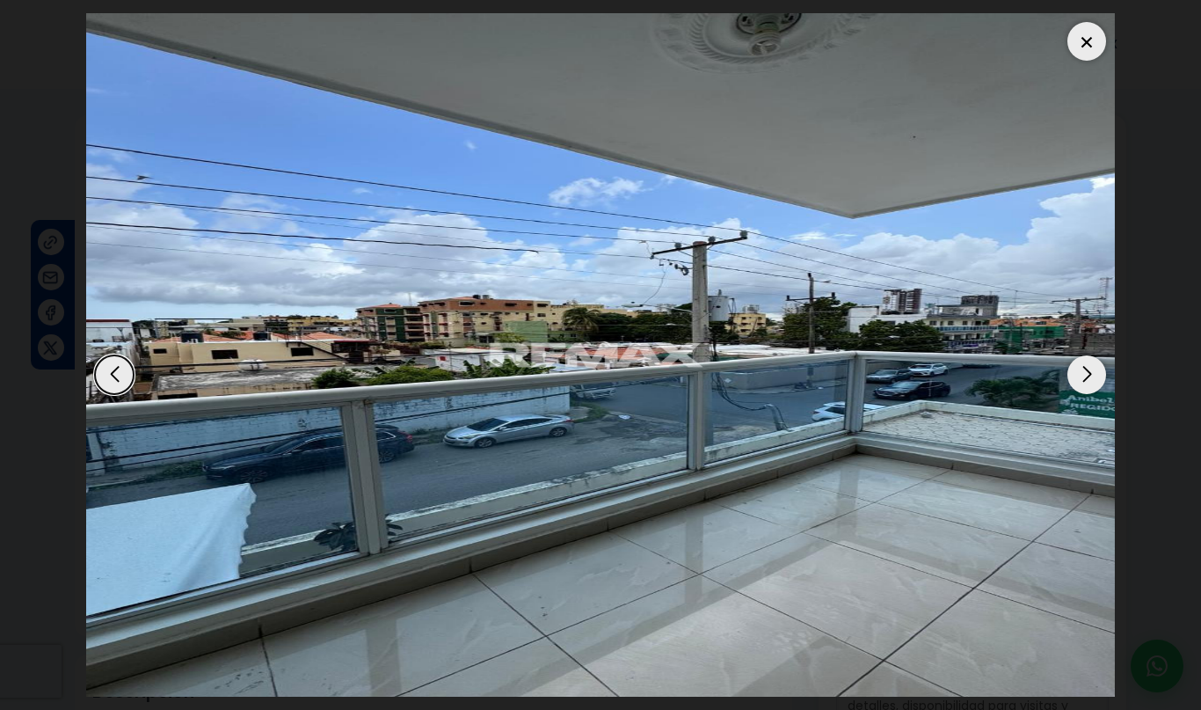
click at [1077, 378] on div "Next slide" at bounding box center [1087, 374] width 39 height 39
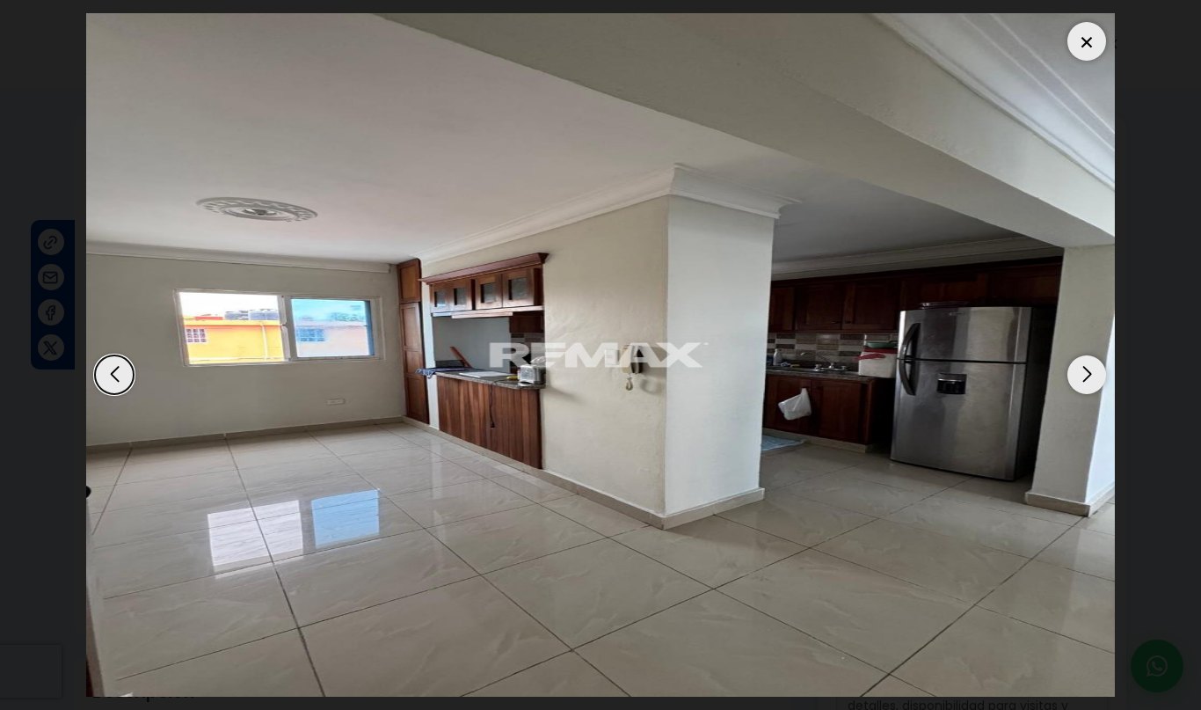
click at [1082, 377] on div "Next slide" at bounding box center [1087, 374] width 39 height 39
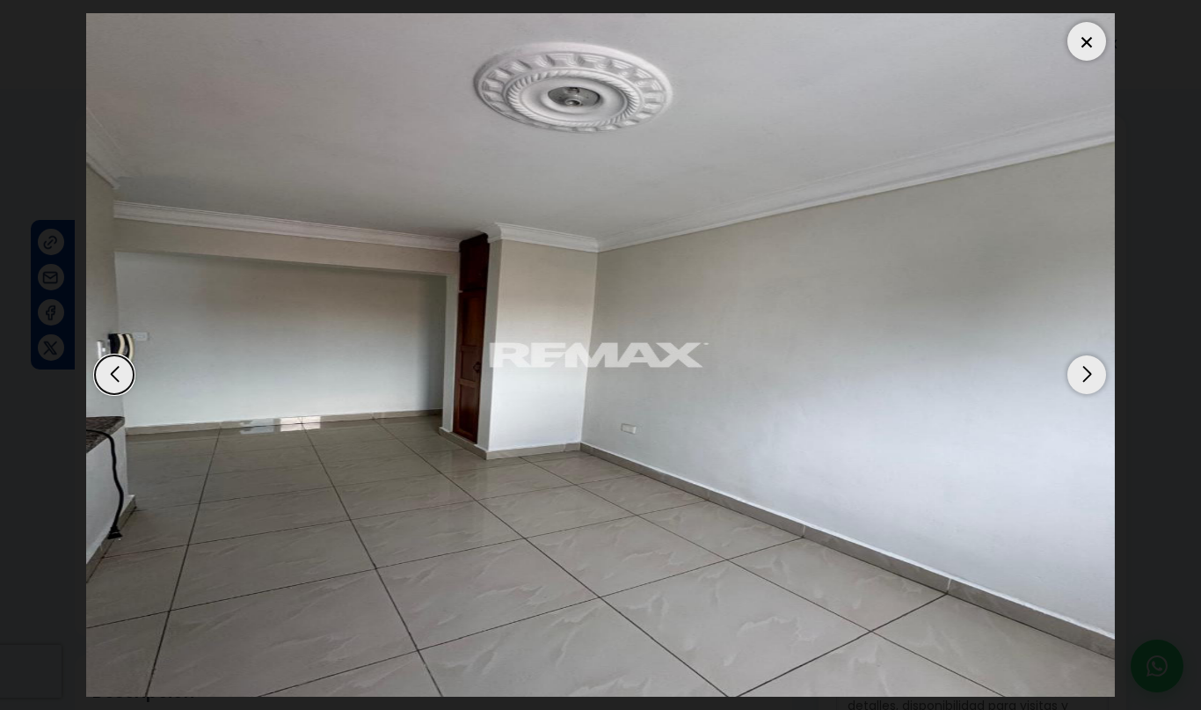
click at [1085, 375] on div "Next slide" at bounding box center [1087, 374] width 39 height 39
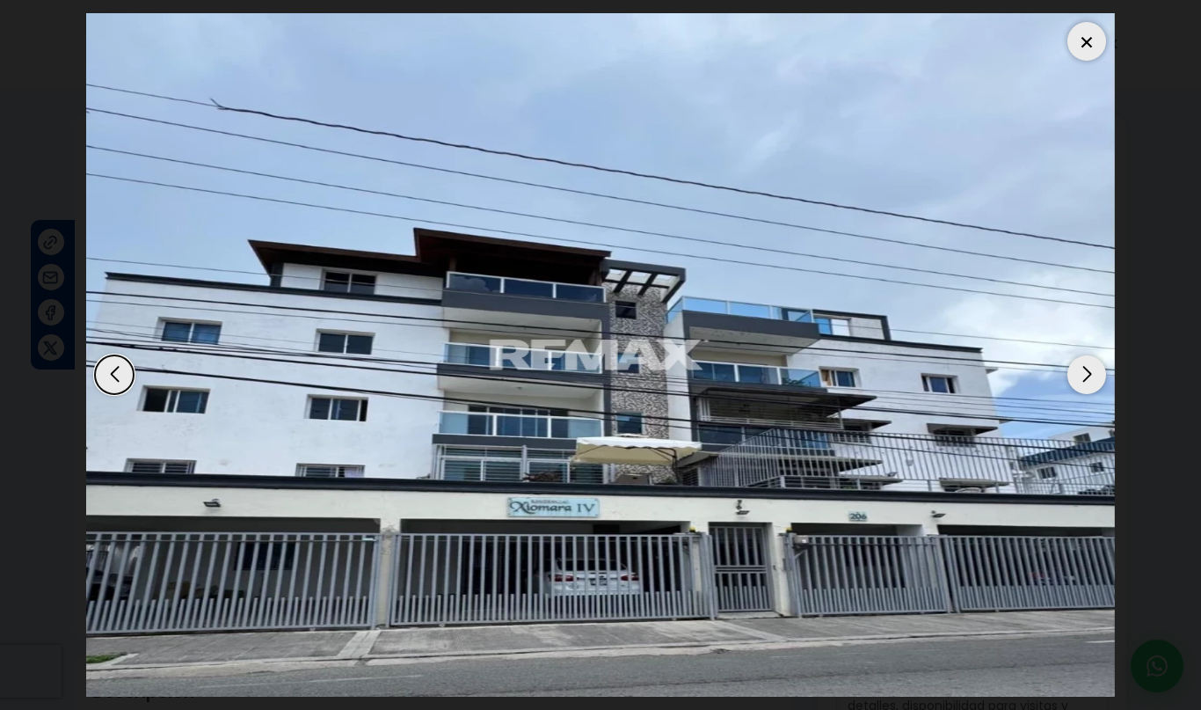
click at [1078, 376] on div "Next slide" at bounding box center [1087, 374] width 39 height 39
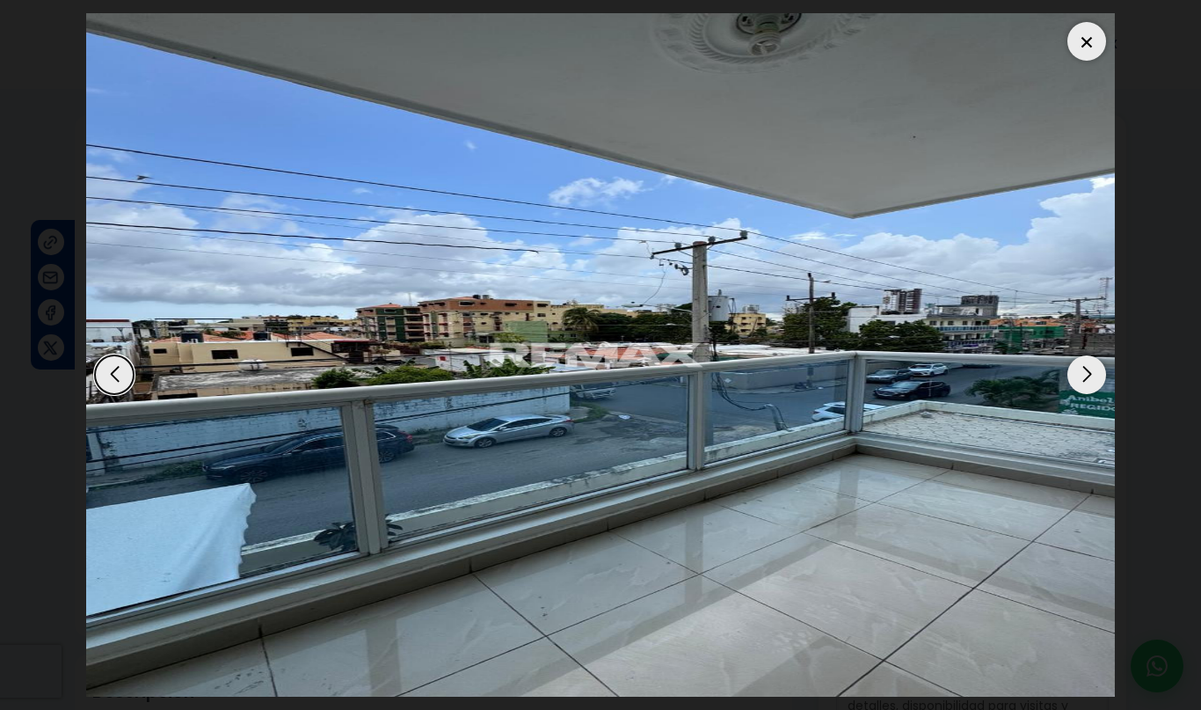
click at [1089, 369] on div "Next slide" at bounding box center [1087, 374] width 39 height 39
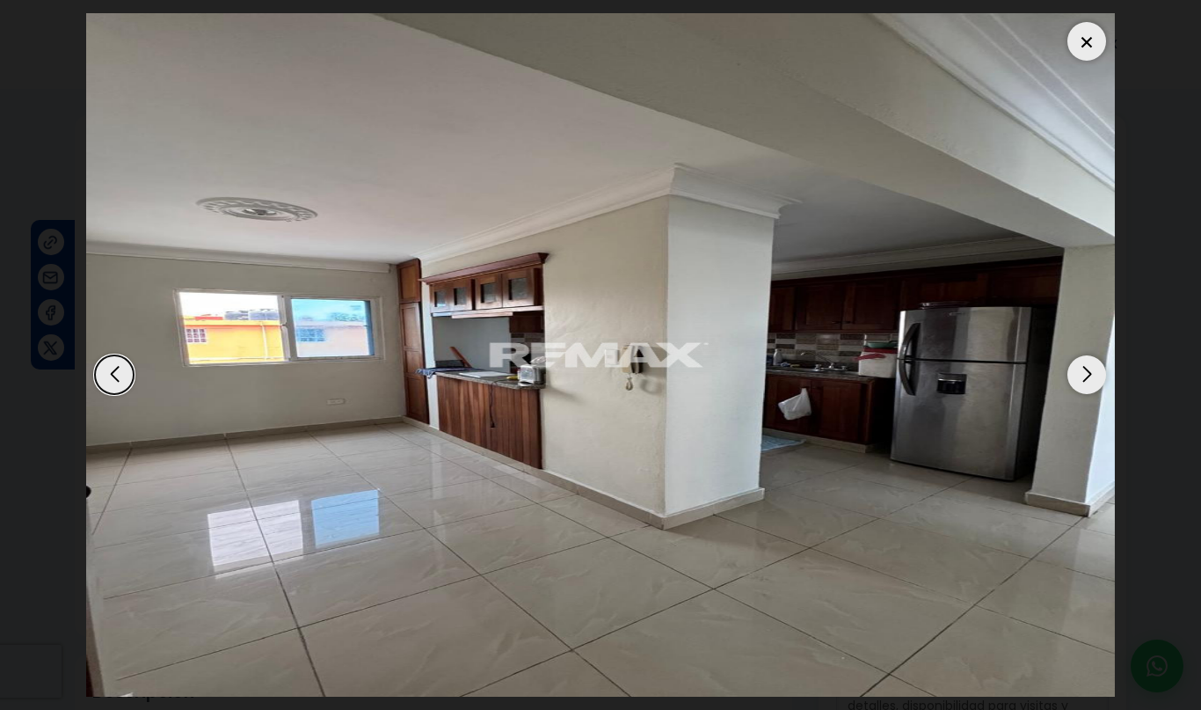
click at [1089, 369] on div "Next slide" at bounding box center [1087, 374] width 39 height 39
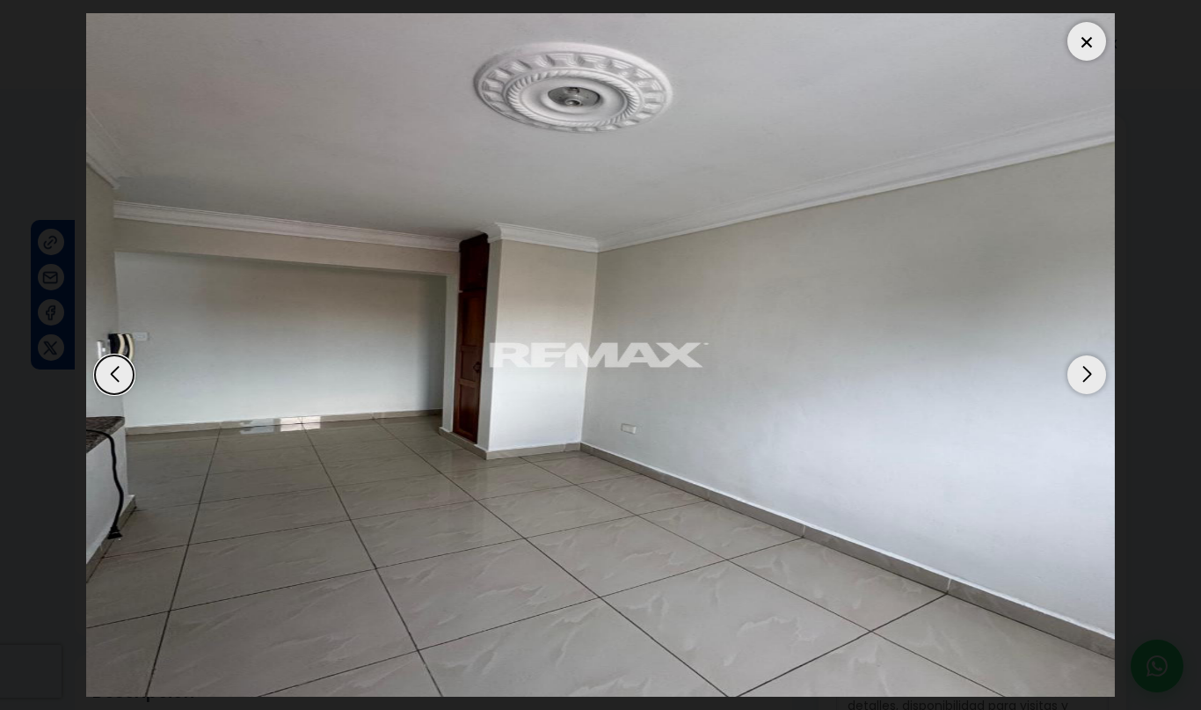
click at [1090, 372] on div "Next slide" at bounding box center [1087, 374] width 39 height 39
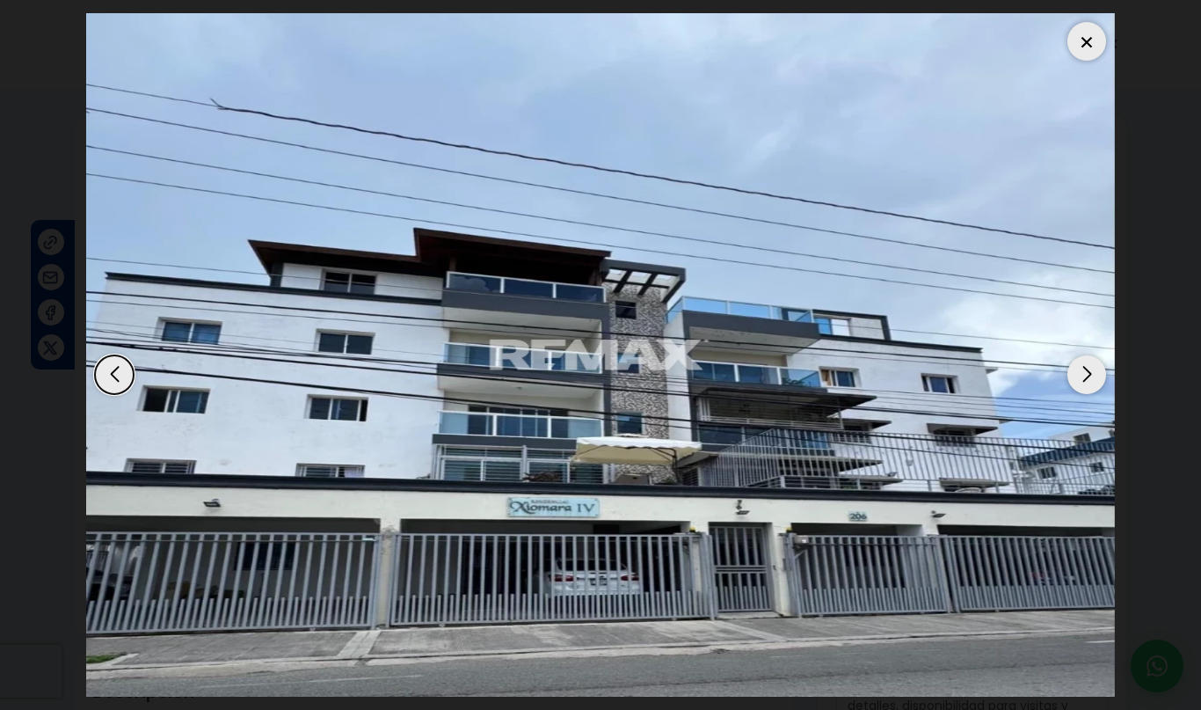
click at [1096, 53] on div at bounding box center [1087, 41] width 39 height 39
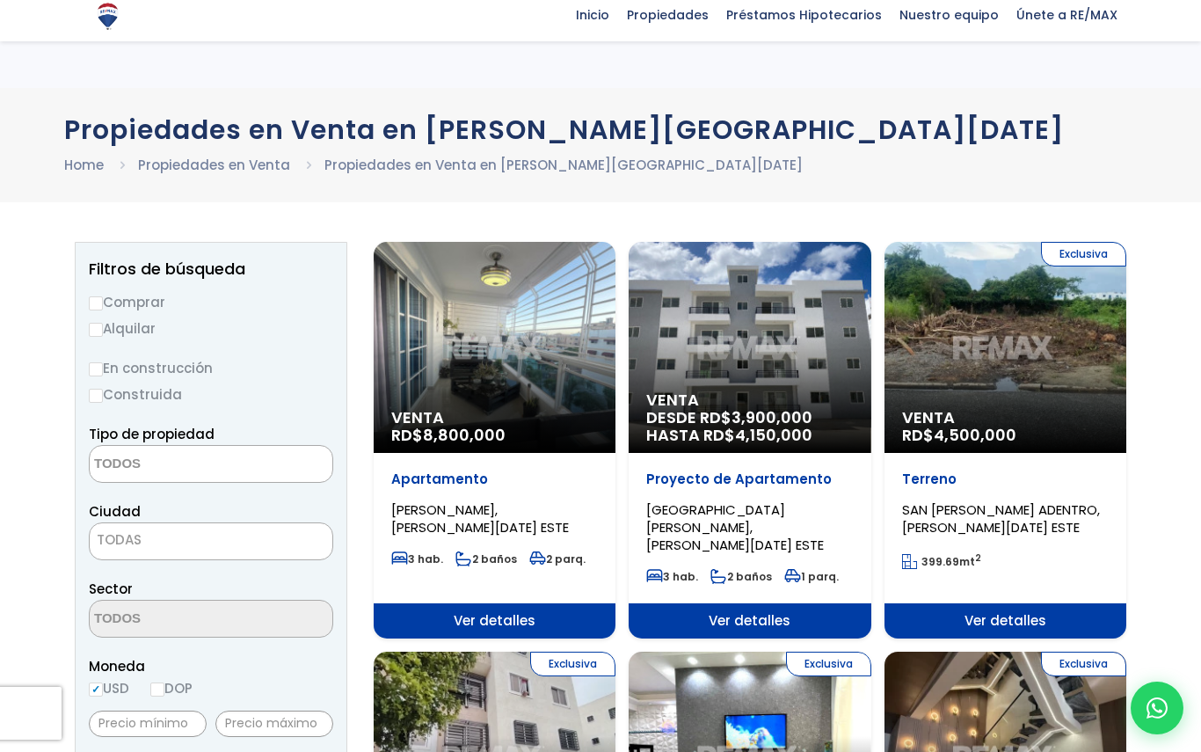
select select
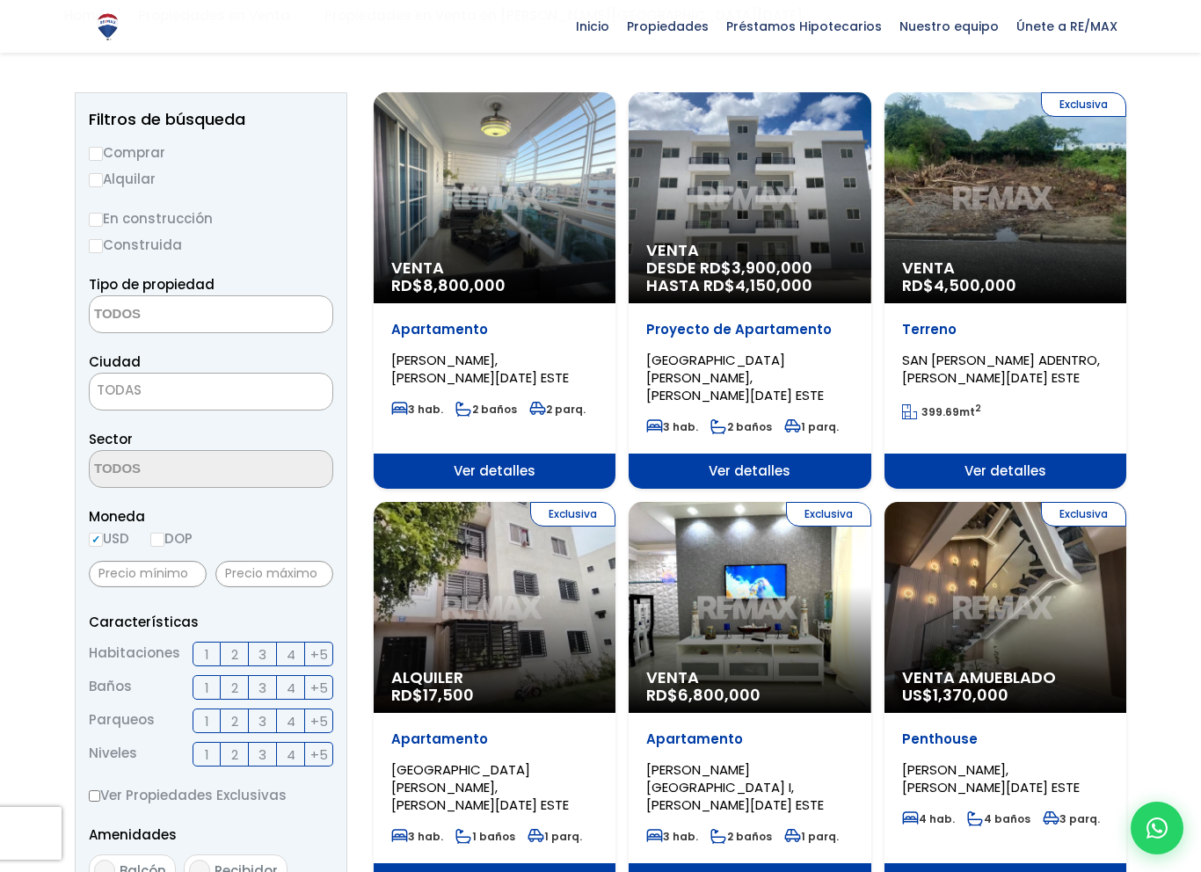
scroll to position [151, 0]
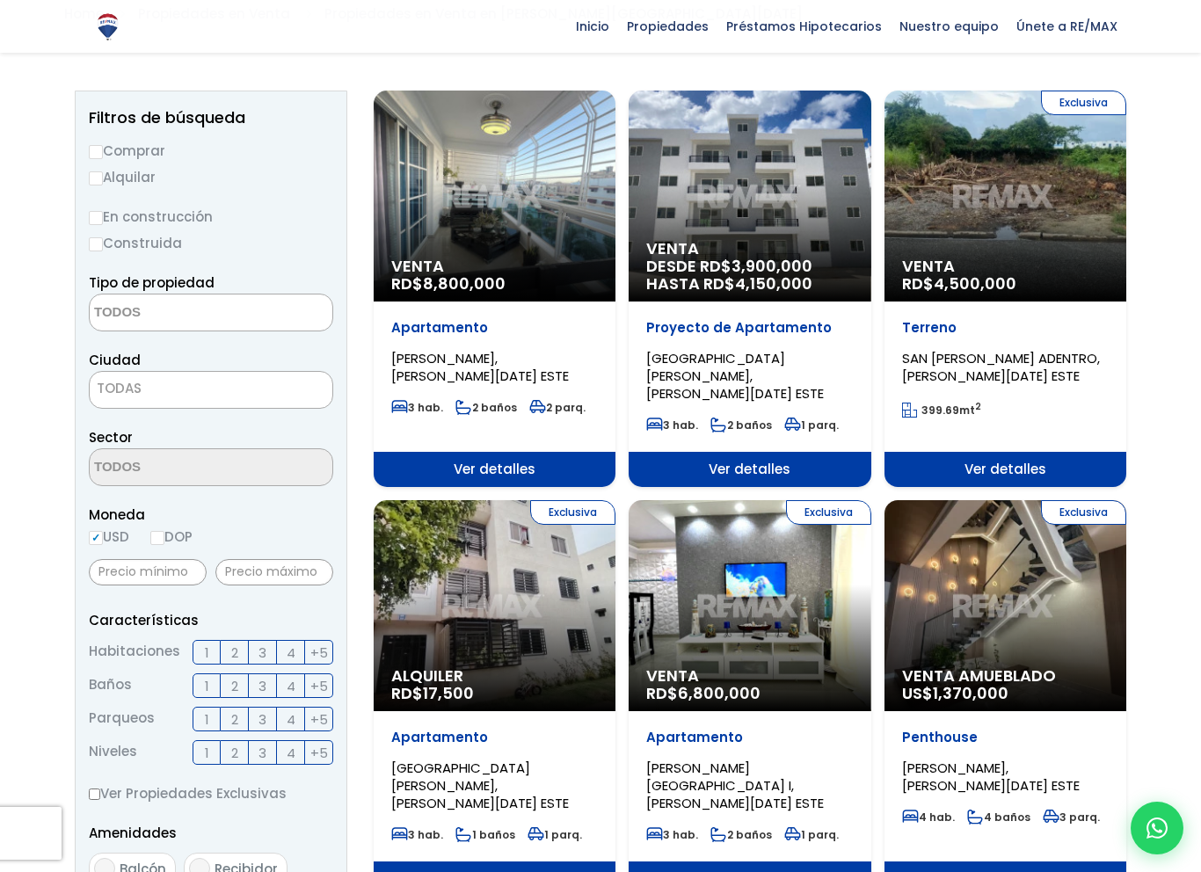
click at [1023, 592] on div "Exclusiva Venta Amueblado US$ 1,370,000" at bounding box center [1006, 605] width 242 height 211
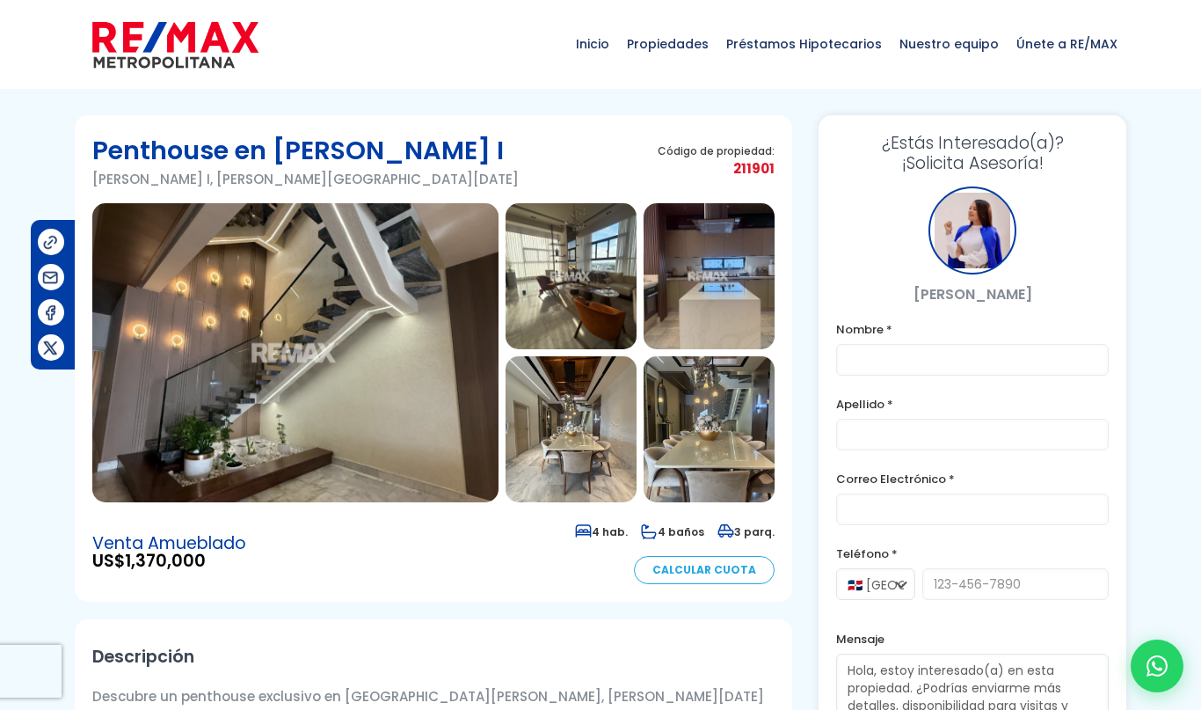
click at [145, 417] on img at bounding box center [295, 352] width 406 height 299
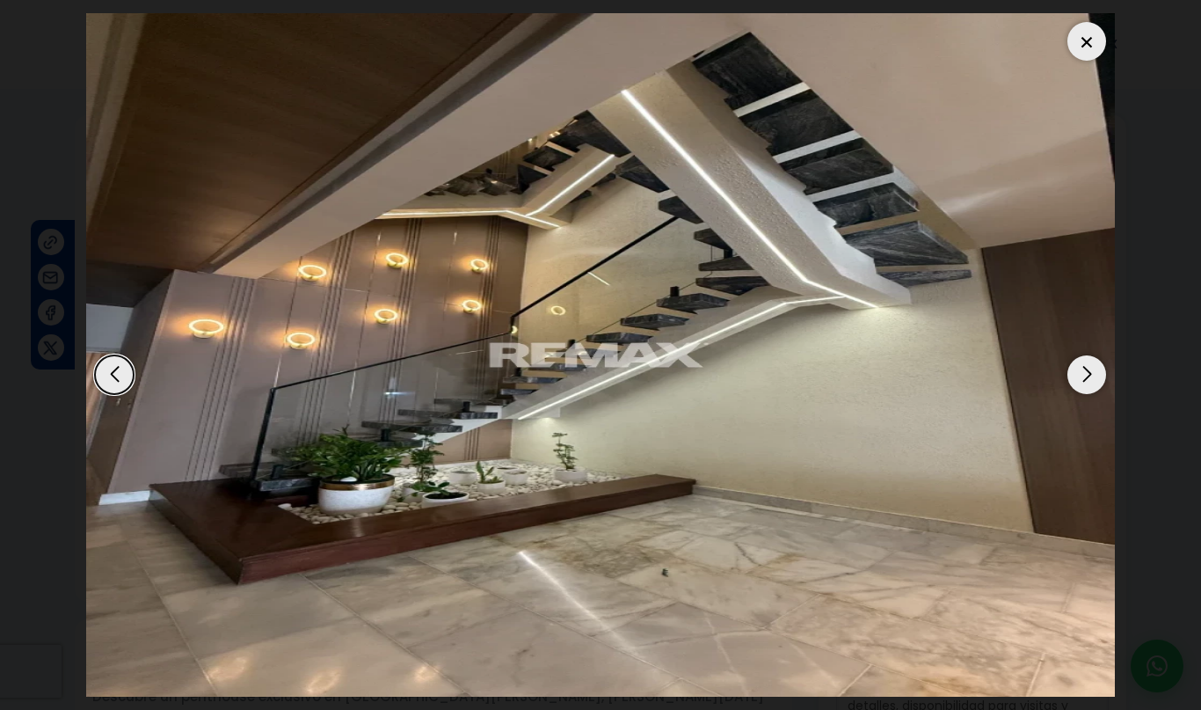
click at [1086, 379] on div "Next slide" at bounding box center [1087, 374] width 39 height 39
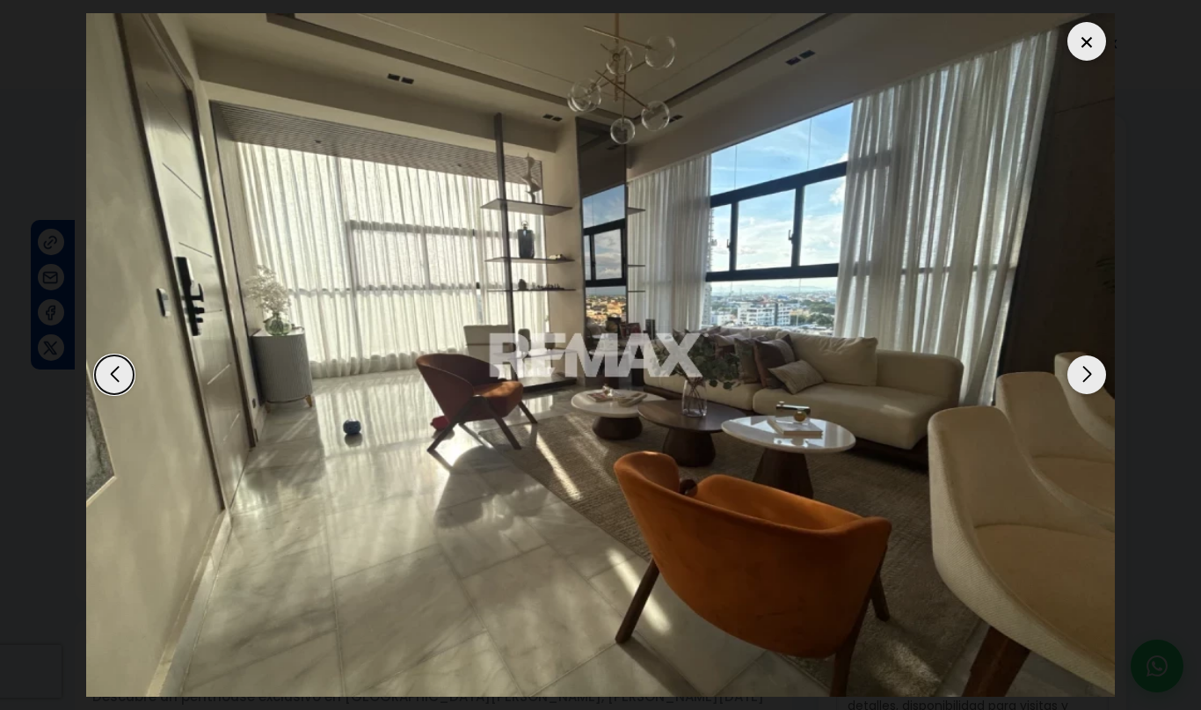
click at [1090, 384] on div "Next slide" at bounding box center [1087, 374] width 39 height 39
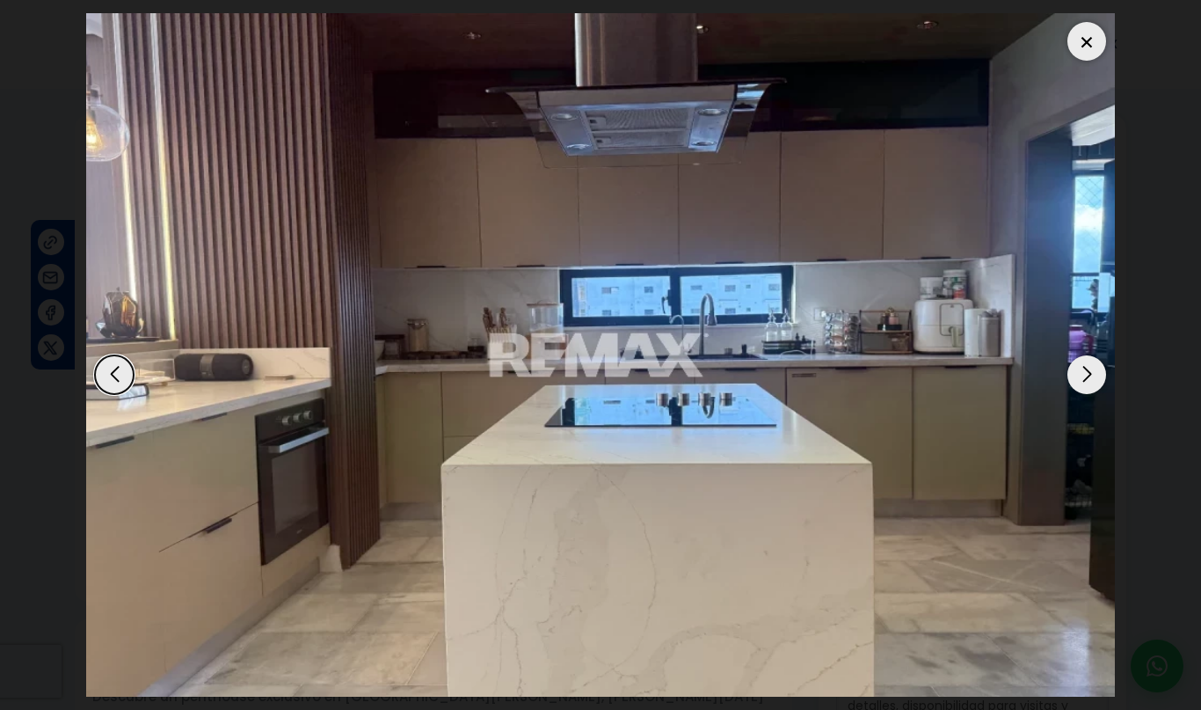
click at [1094, 386] on div "Next slide" at bounding box center [1087, 374] width 39 height 39
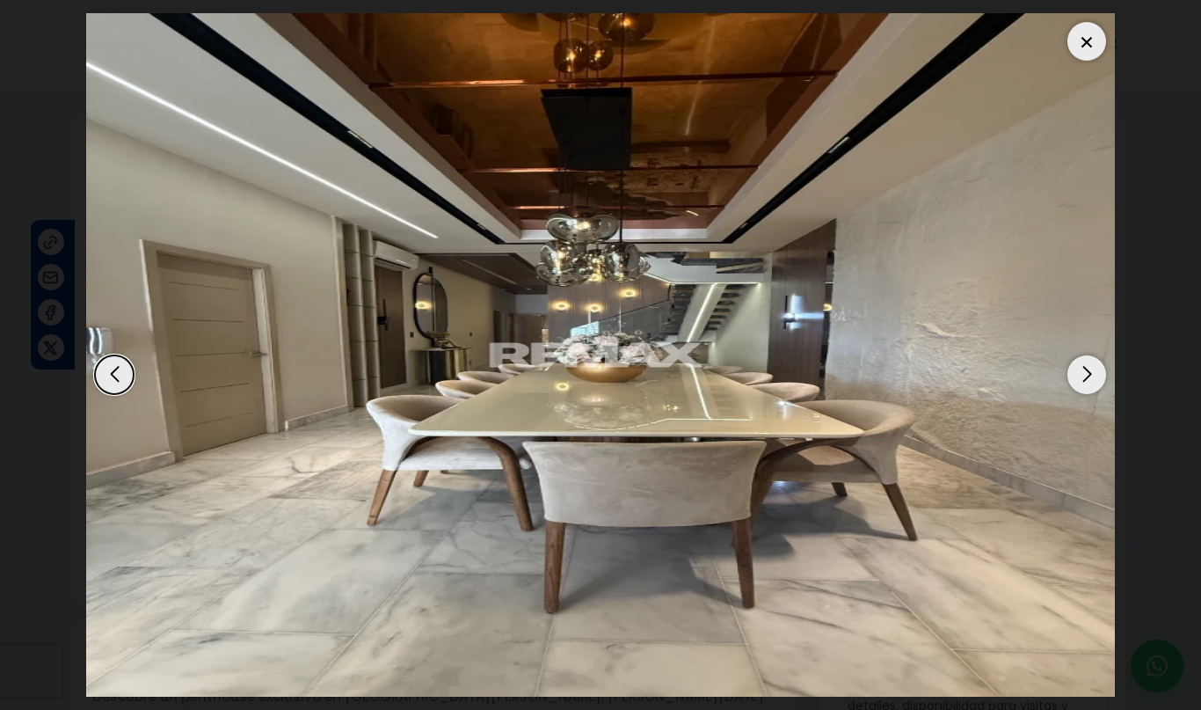
click at [1098, 384] on div "Next slide" at bounding box center [1087, 374] width 39 height 39
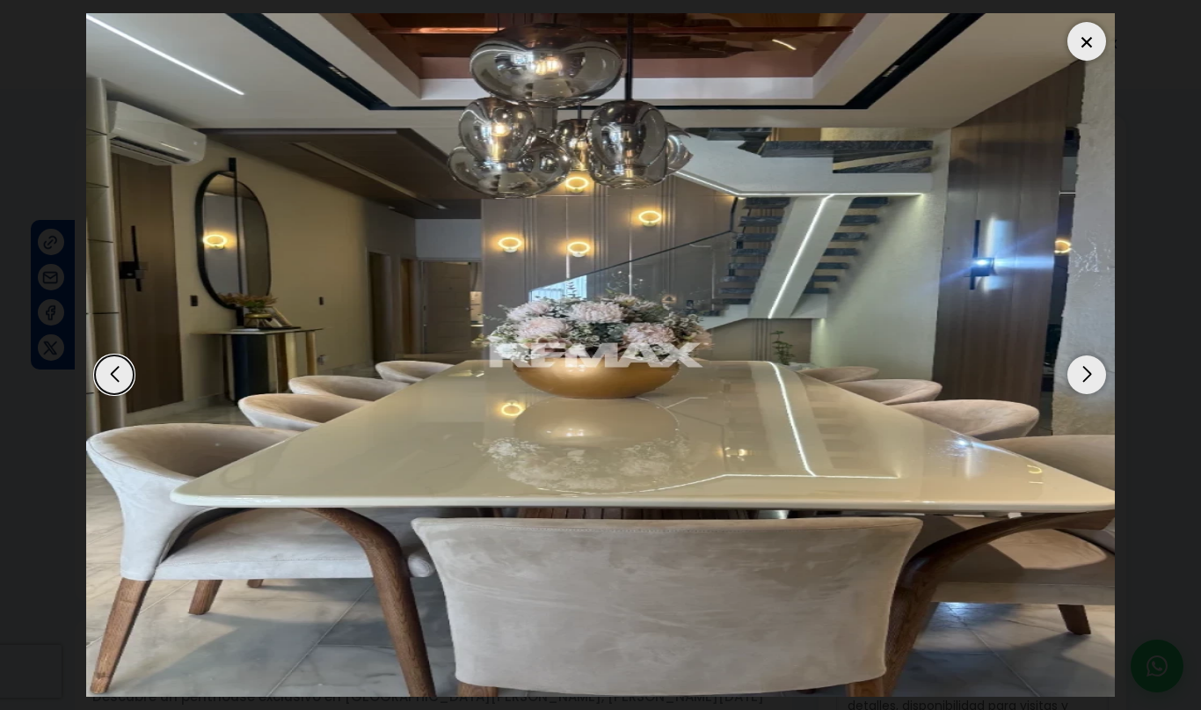
click at [1098, 385] on div "Next slide" at bounding box center [1087, 374] width 39 height 39
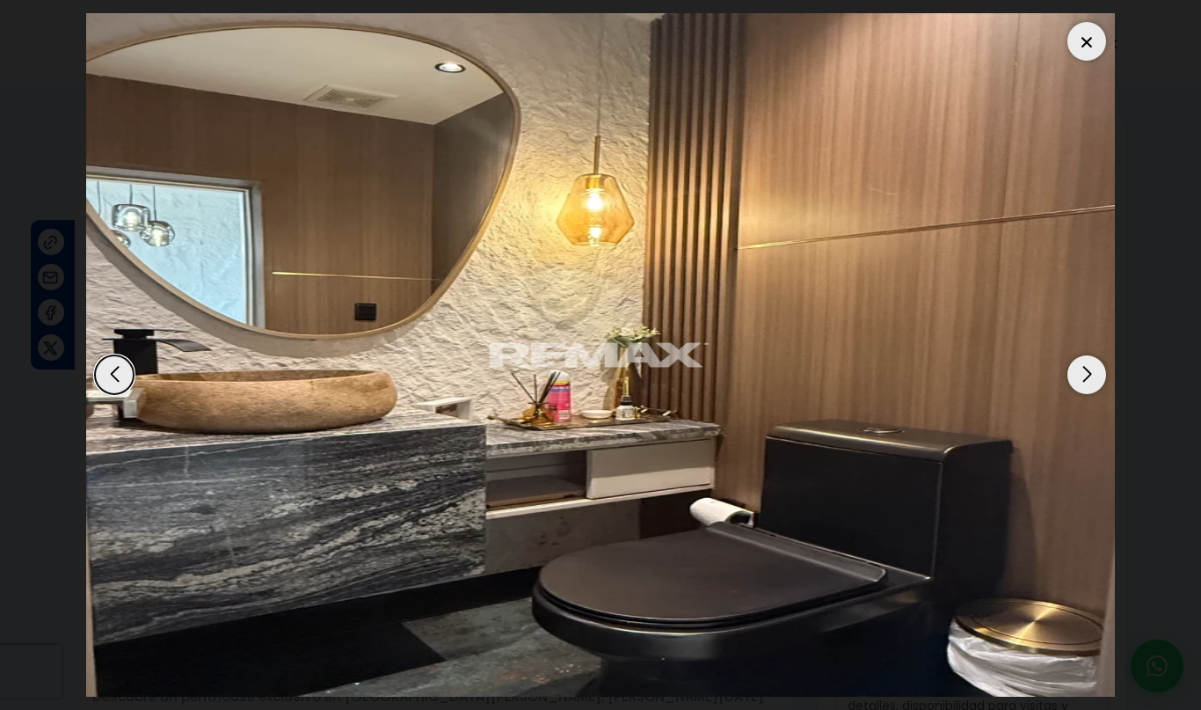
click at [1091, 387] on div "Next slide" at bounding box center [1087, 374] width 39 height 39
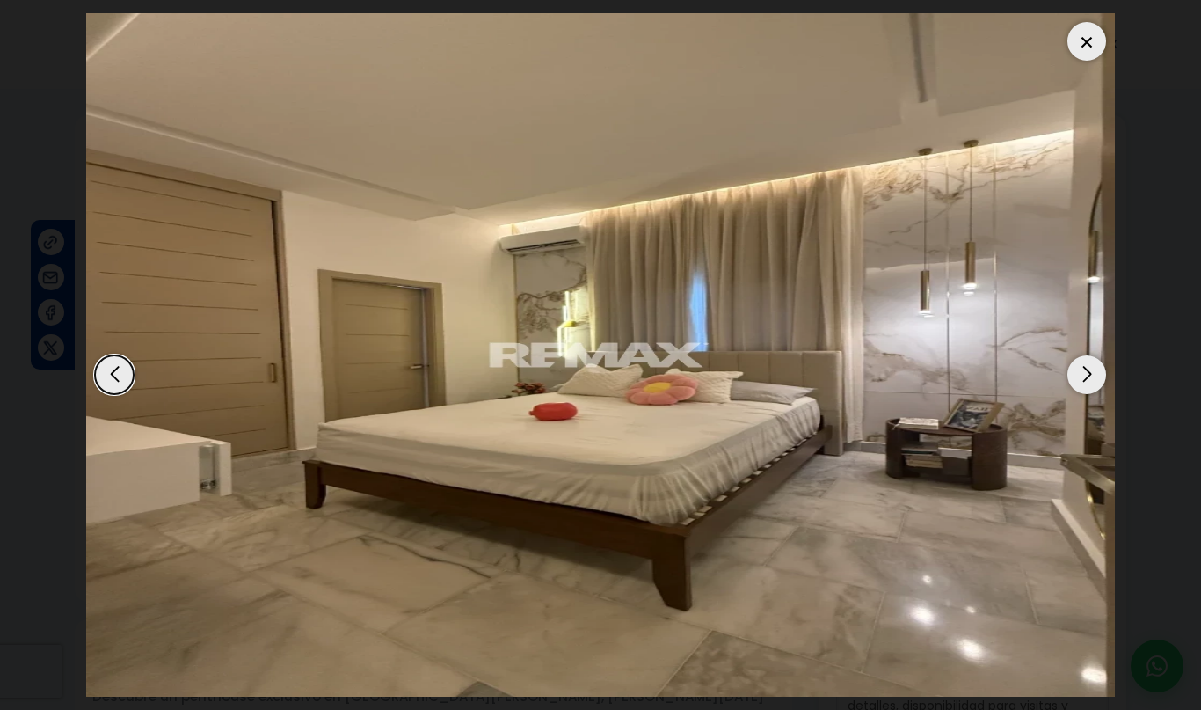
click at [1086, 388] on div "Next slide" at bounding box center [1087, 374] width 39 height 39
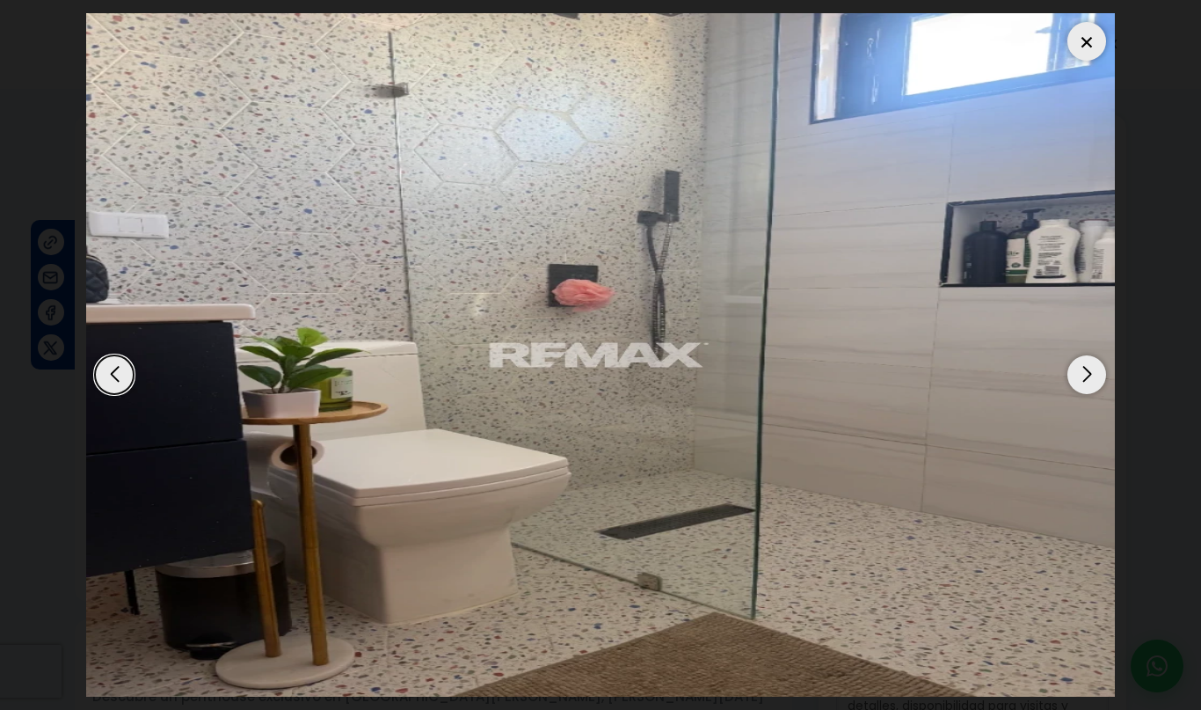
click at [1084, 390] on div "Next slide" at bounding box center [1087, 374] width 39 height 39
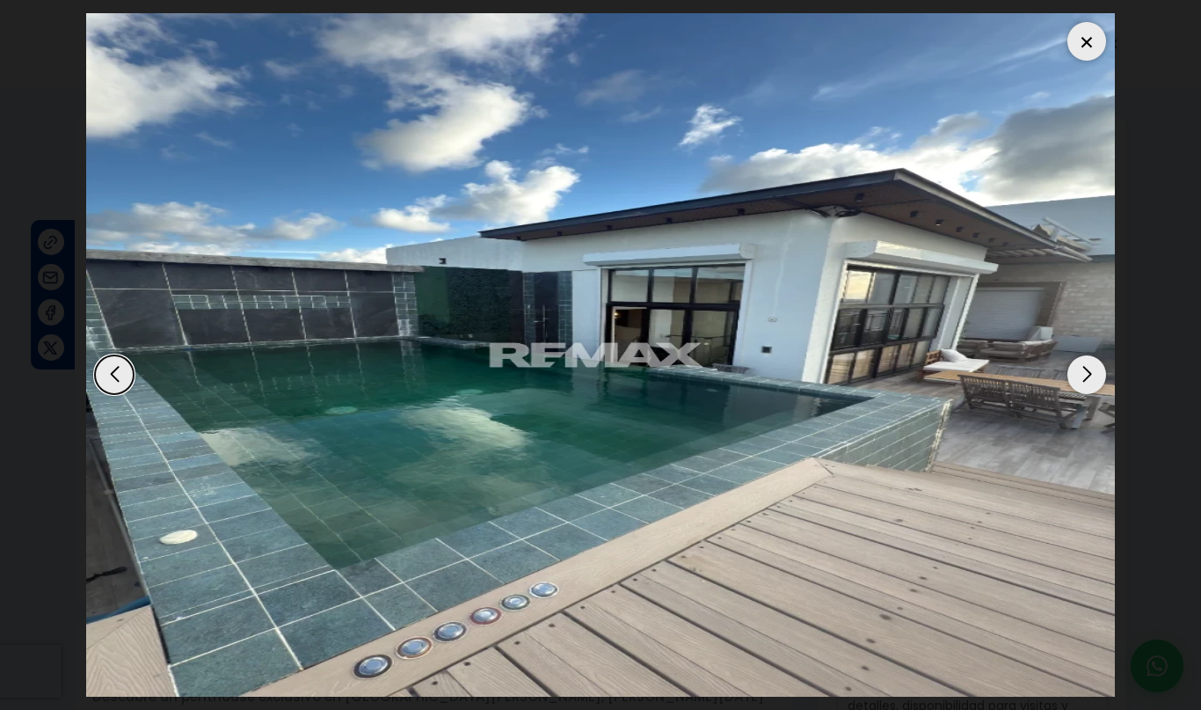
click at [1092, 387] on div "Next slide" at bounding box center [1087, 374] width 39 height 39
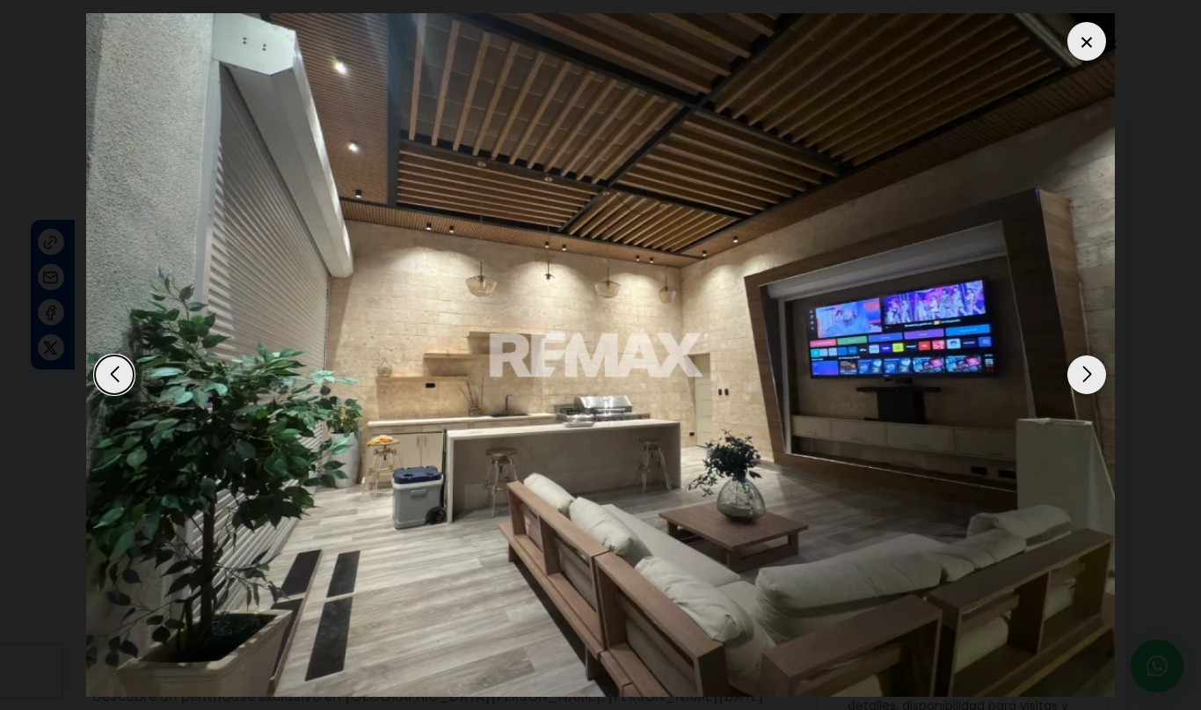
click at [1089, 388] on div "Next slide" at bounding box center [1087, 374] width 39 height 39
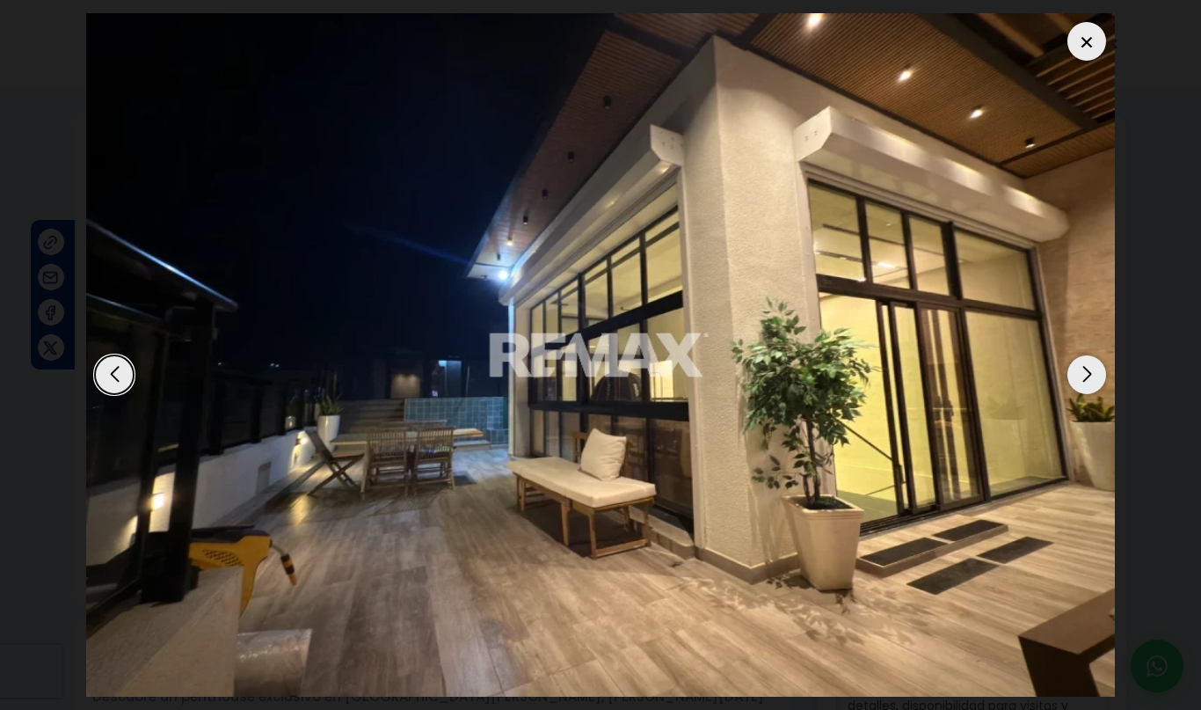
click at [1084, 390] on div "Next slide" at bounding box center [1087, 374] width 39 height 39
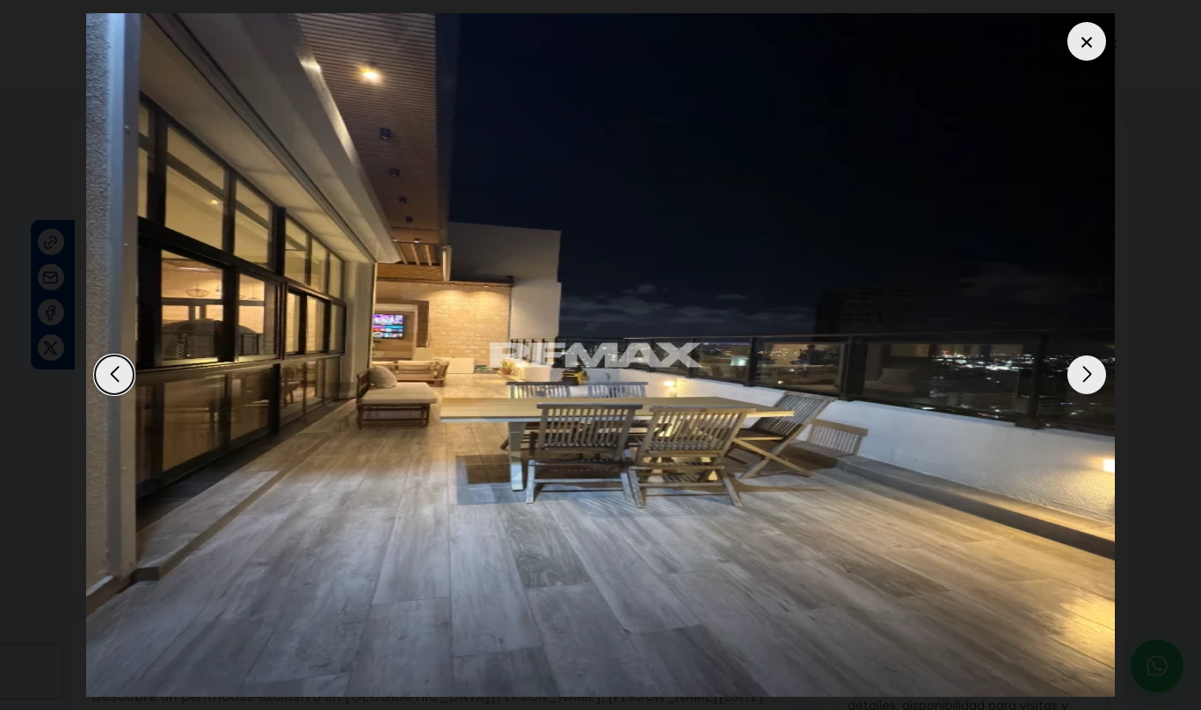
click at [1087, 390] on div "Next slide" at bounding box center [1087, 374] width 39 height 39
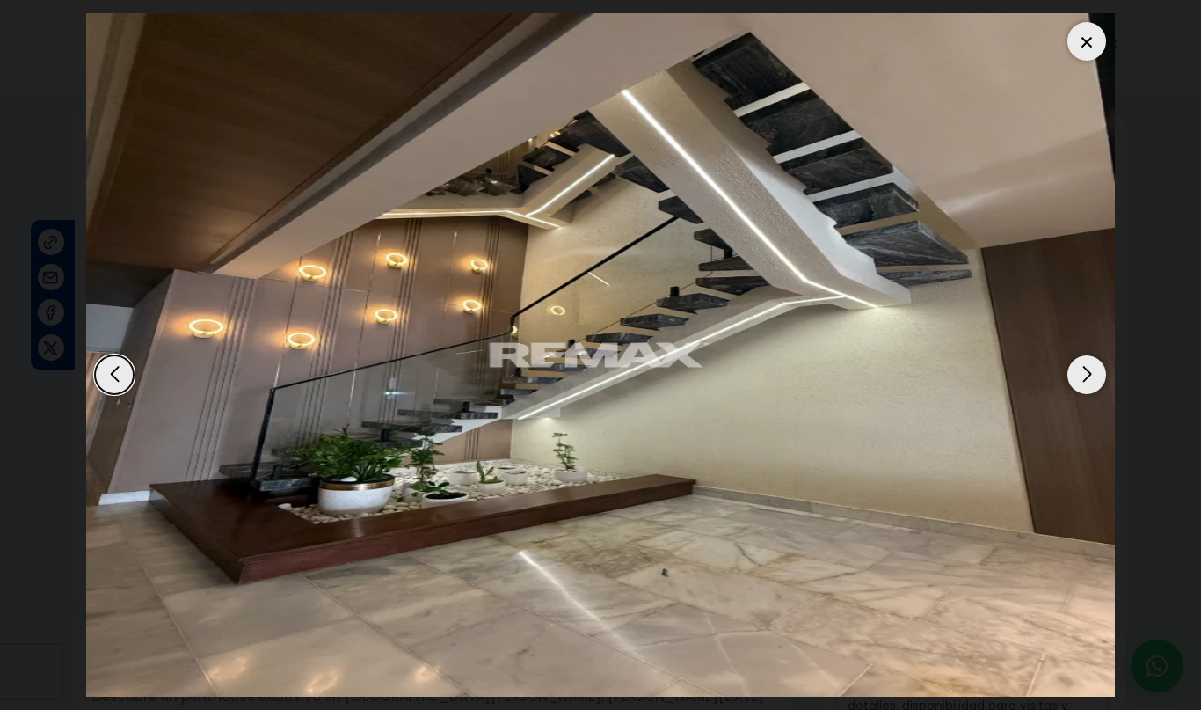
click at [1089, 390] on div "Next slide" at bounding box center [1087, 374] width 39 height 39
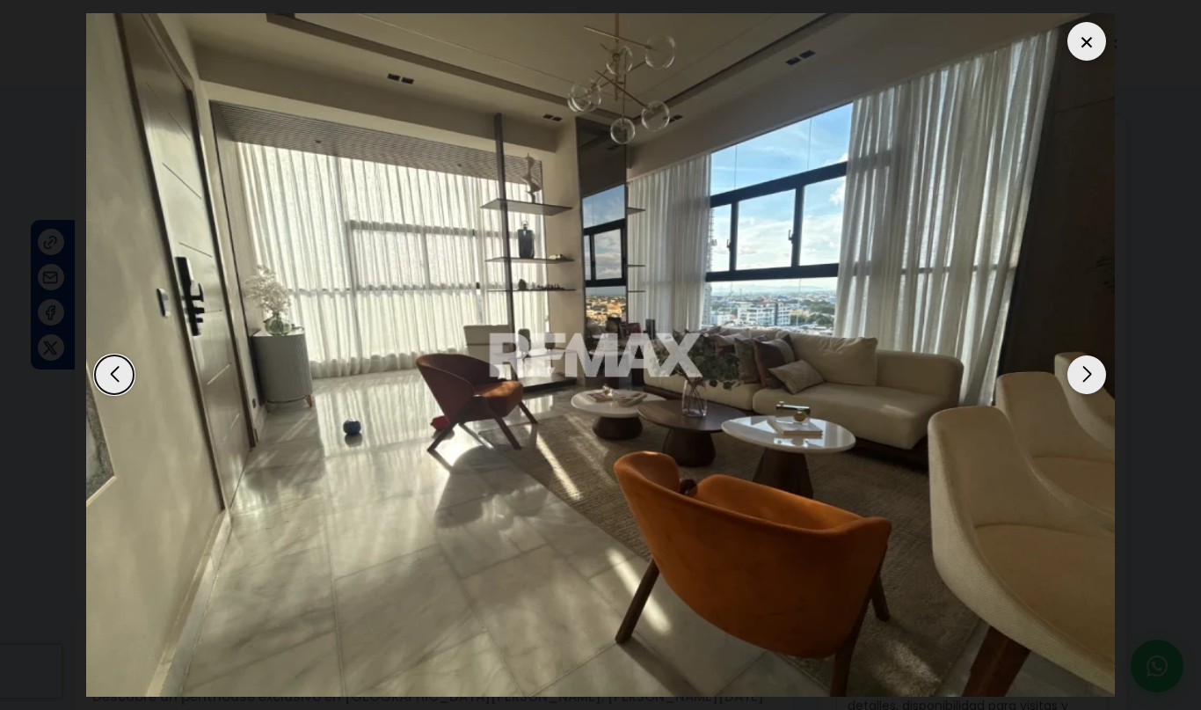
click at [1087, 391] on div "Next slide" at bounding box center [1087, 374] width 39 height 39
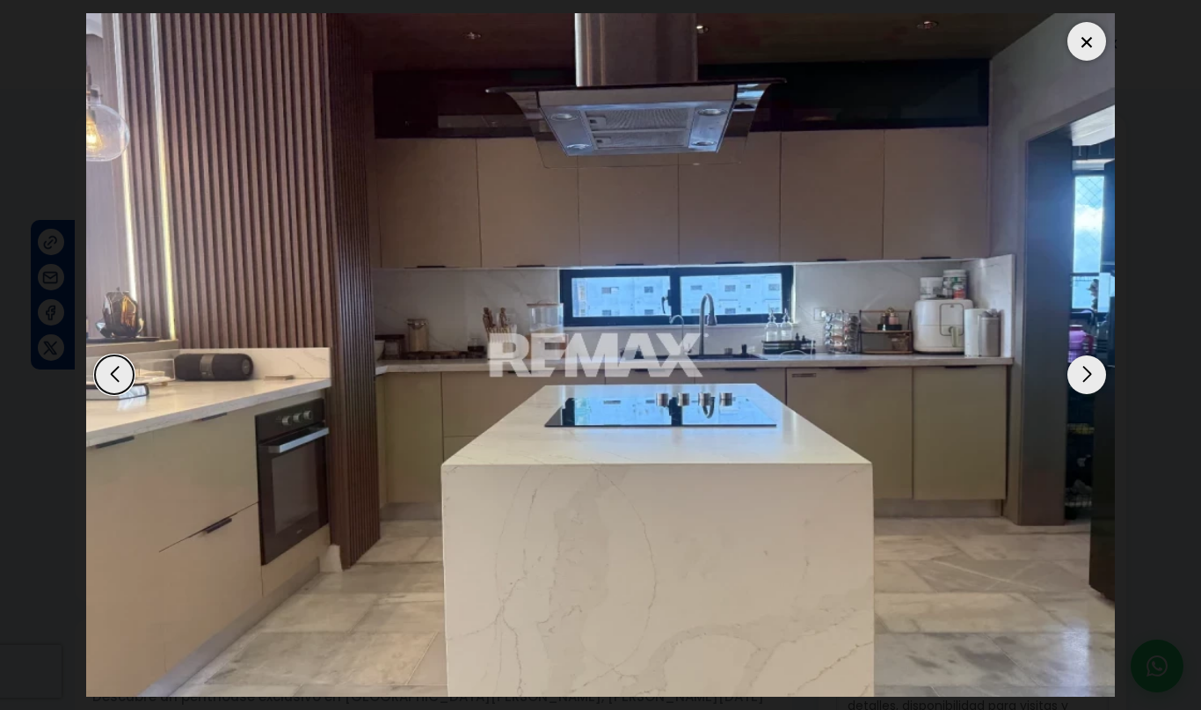
click at [1089, 389] on div "Next slide" at bounding box center [1087, 374] width 39 height 39
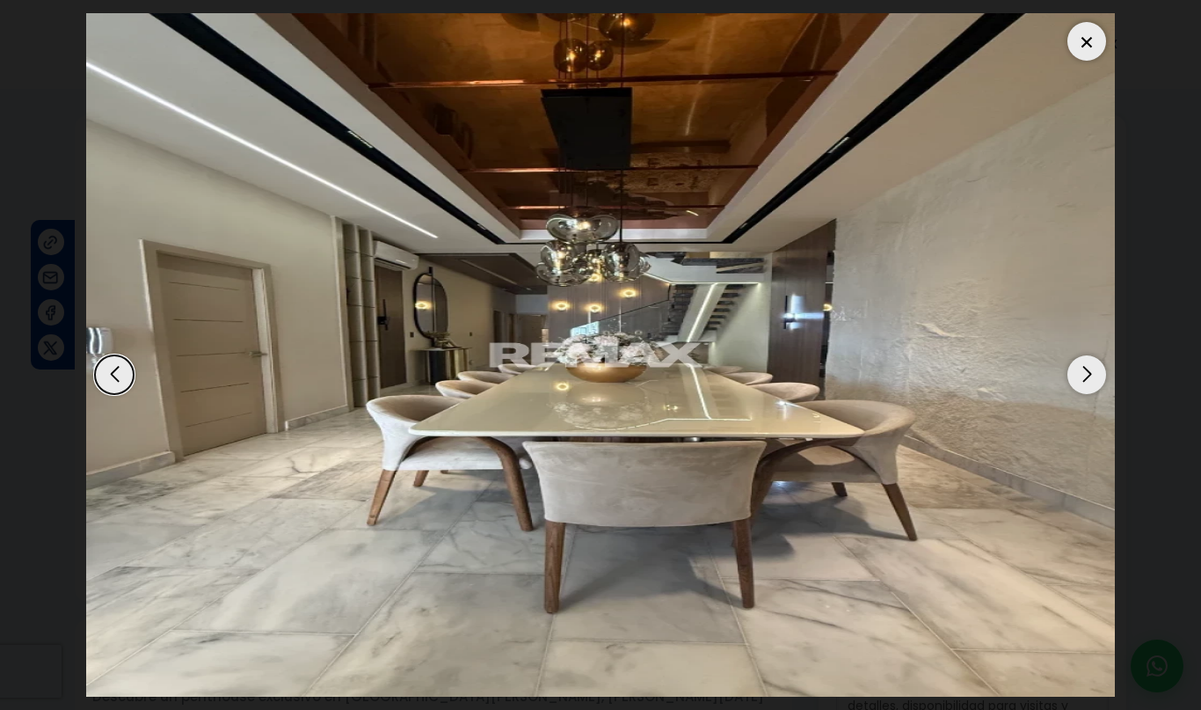
click at [1083, 391] on div "Next slide" at bounding box center [1087, 374] width 39 height 39
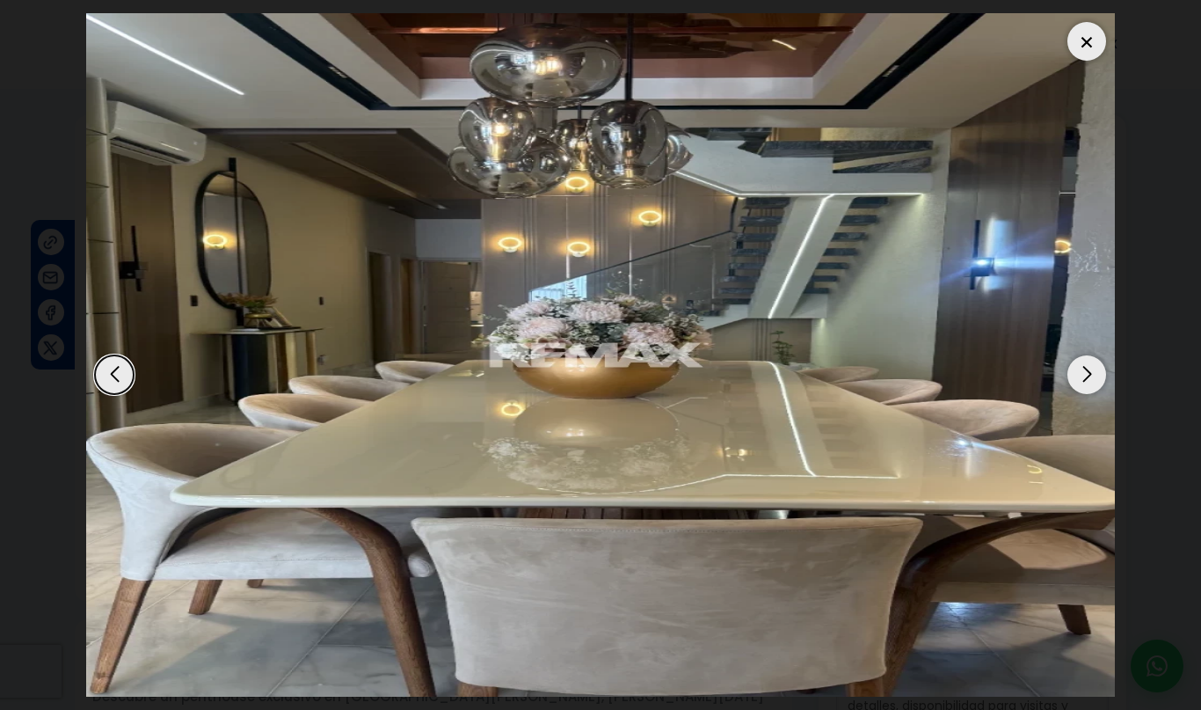
click at [1080, 392] on div "Next slide" at bounding box center [1087, 374] width 39 height 39
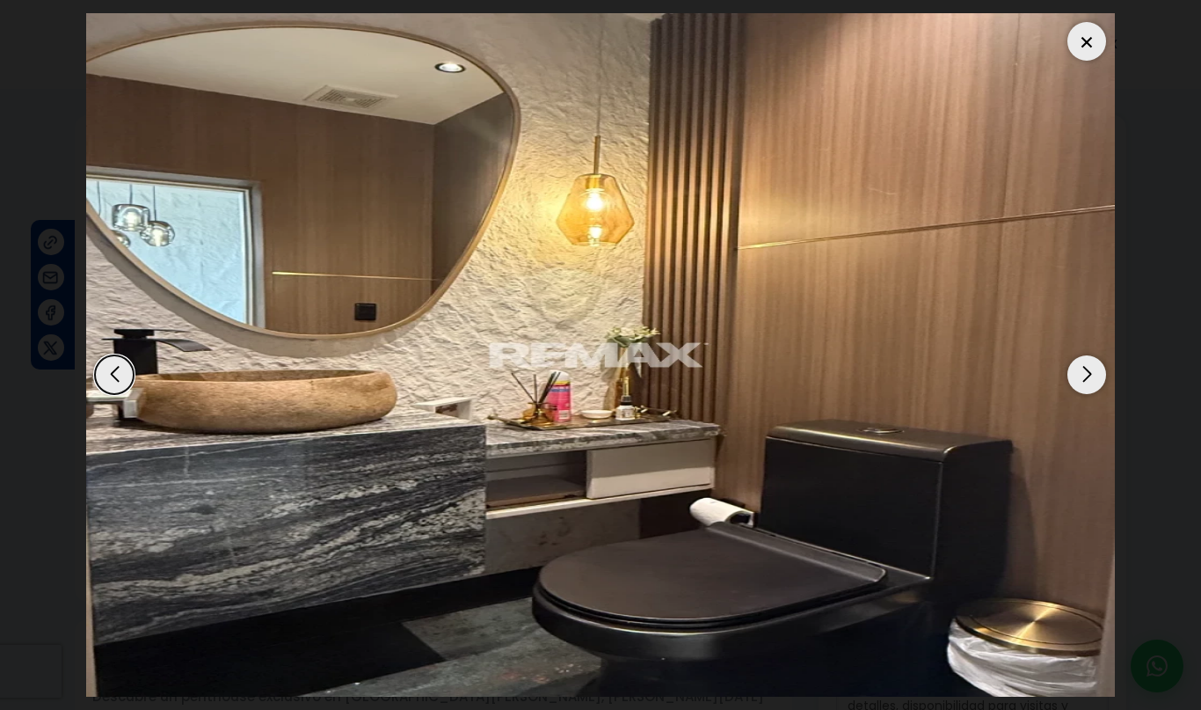
click at [1082, 393] on img "6 / 12" at bounding box center [600, 354] width 1029 height 683
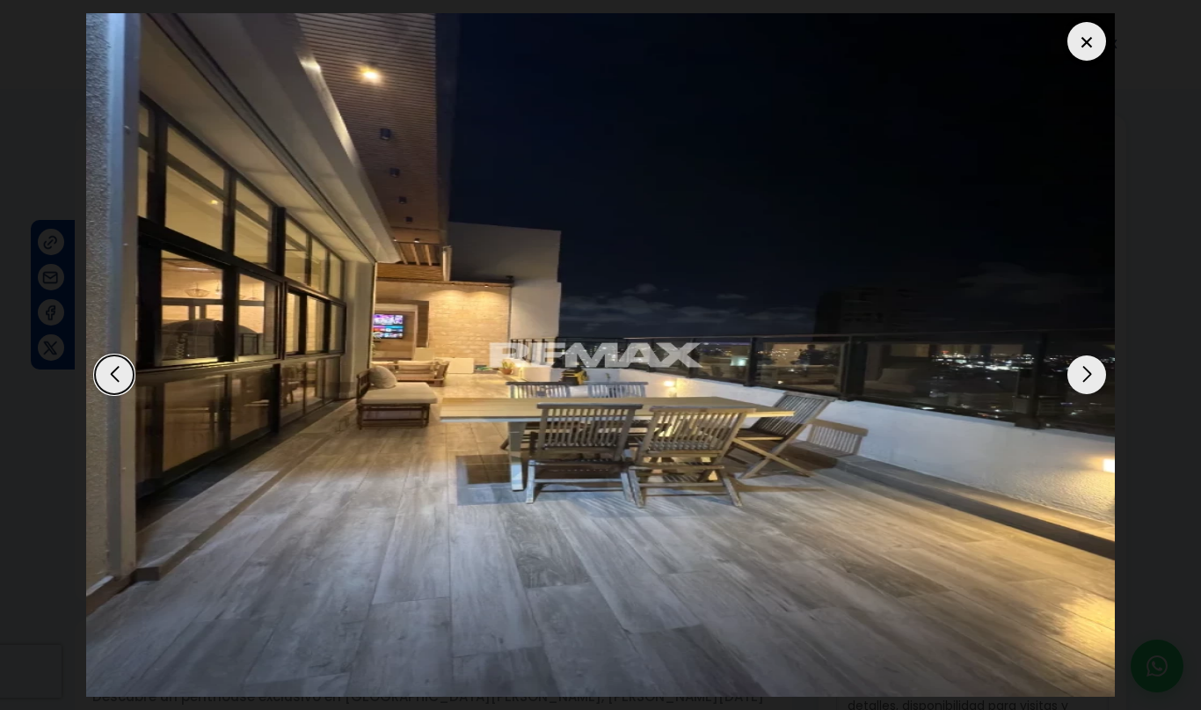
click at [1085, 392] on div "Next slide" at bounding box center [1087, 374] width 39 height 39
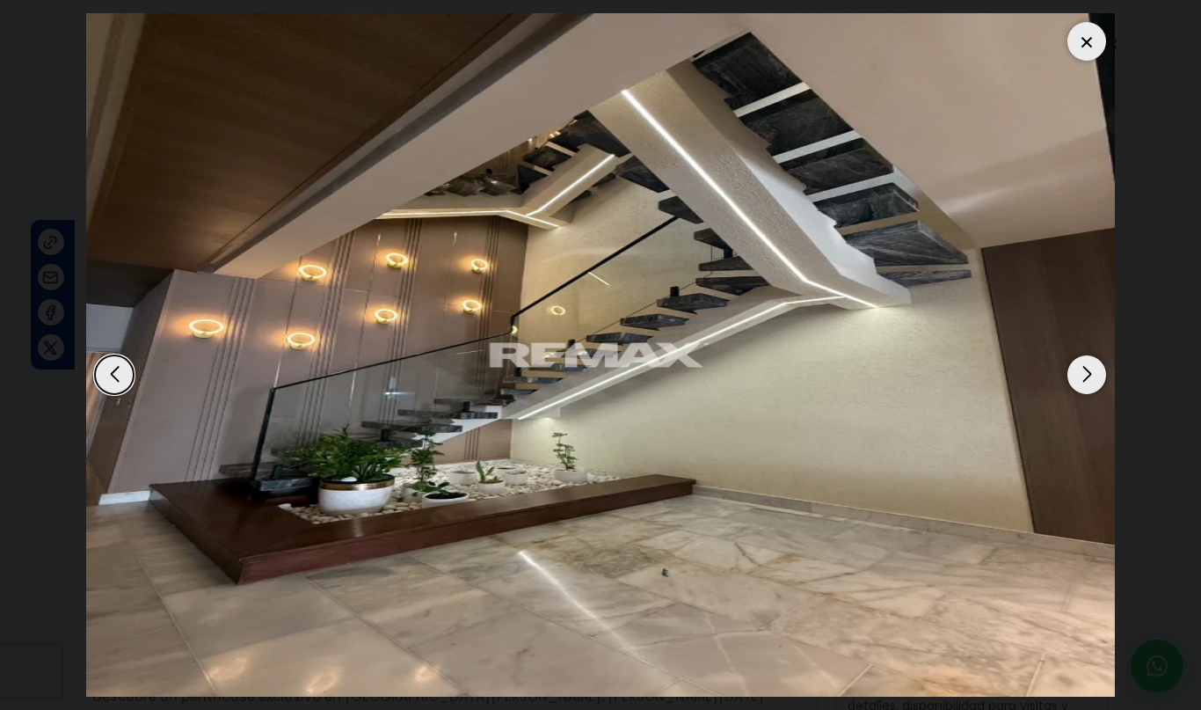
click at [1087, 391] on div "Next slide" at bounding box center [1087, 374] width 39 height 39
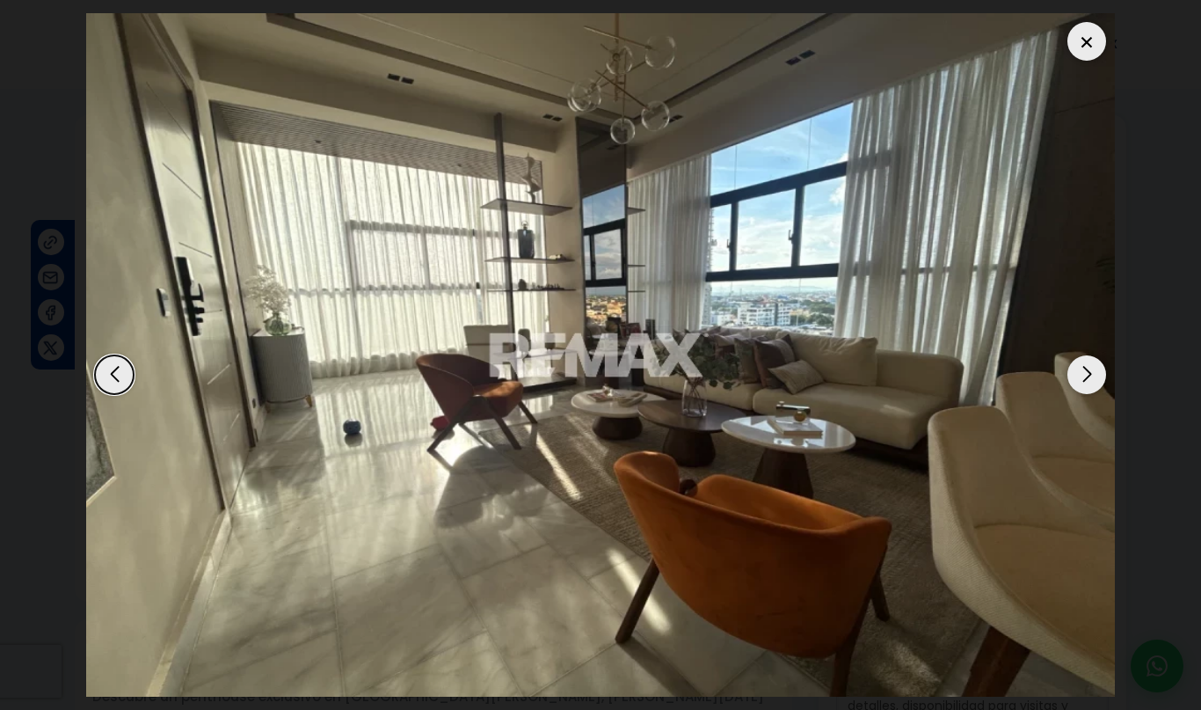
click at [1090, 389] on div "Next slide" at bounding box center [1087, 374] width 39 height 39
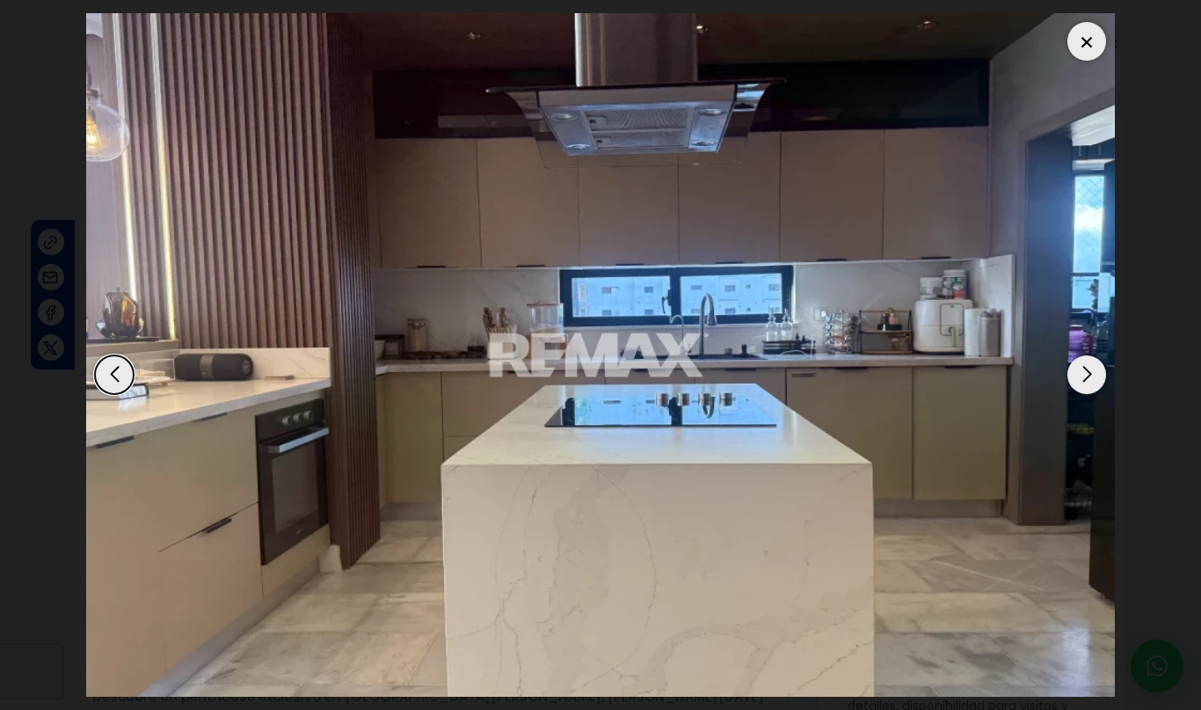
click at [1103, 59] on img "3 / 12" at bounding box center [600, 354] width 1029 height 683
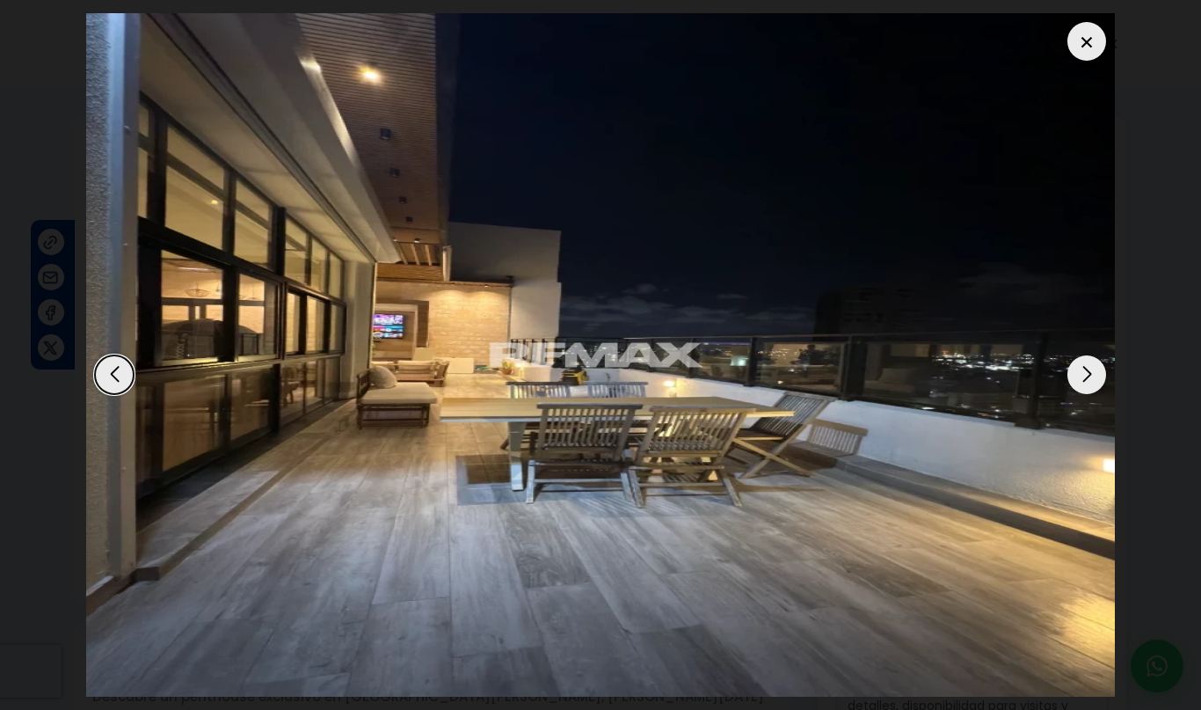
click at [1077, 64] on img "12 / 12" at bounding box center [600, 354] width 1029 height 683
click at [1091, 45] on div at bounding box center [1087, 41] width 39 height 39
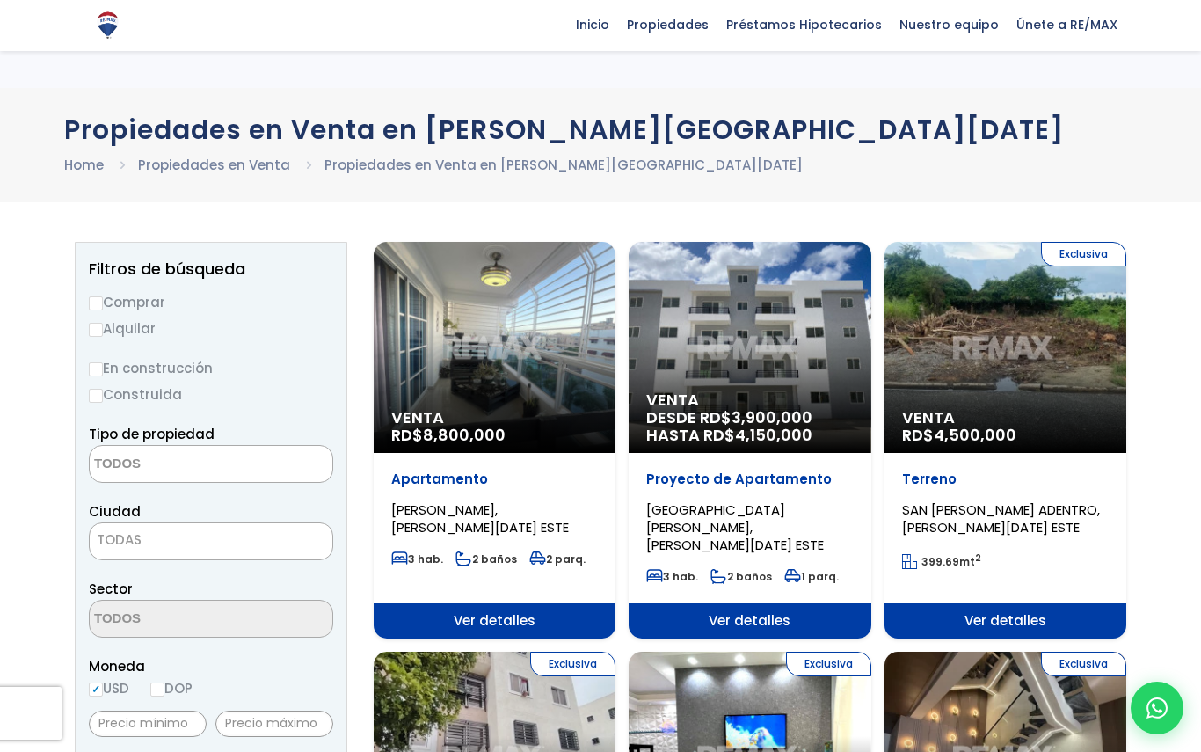
select select
